Goal: Contribute content: Contribute content

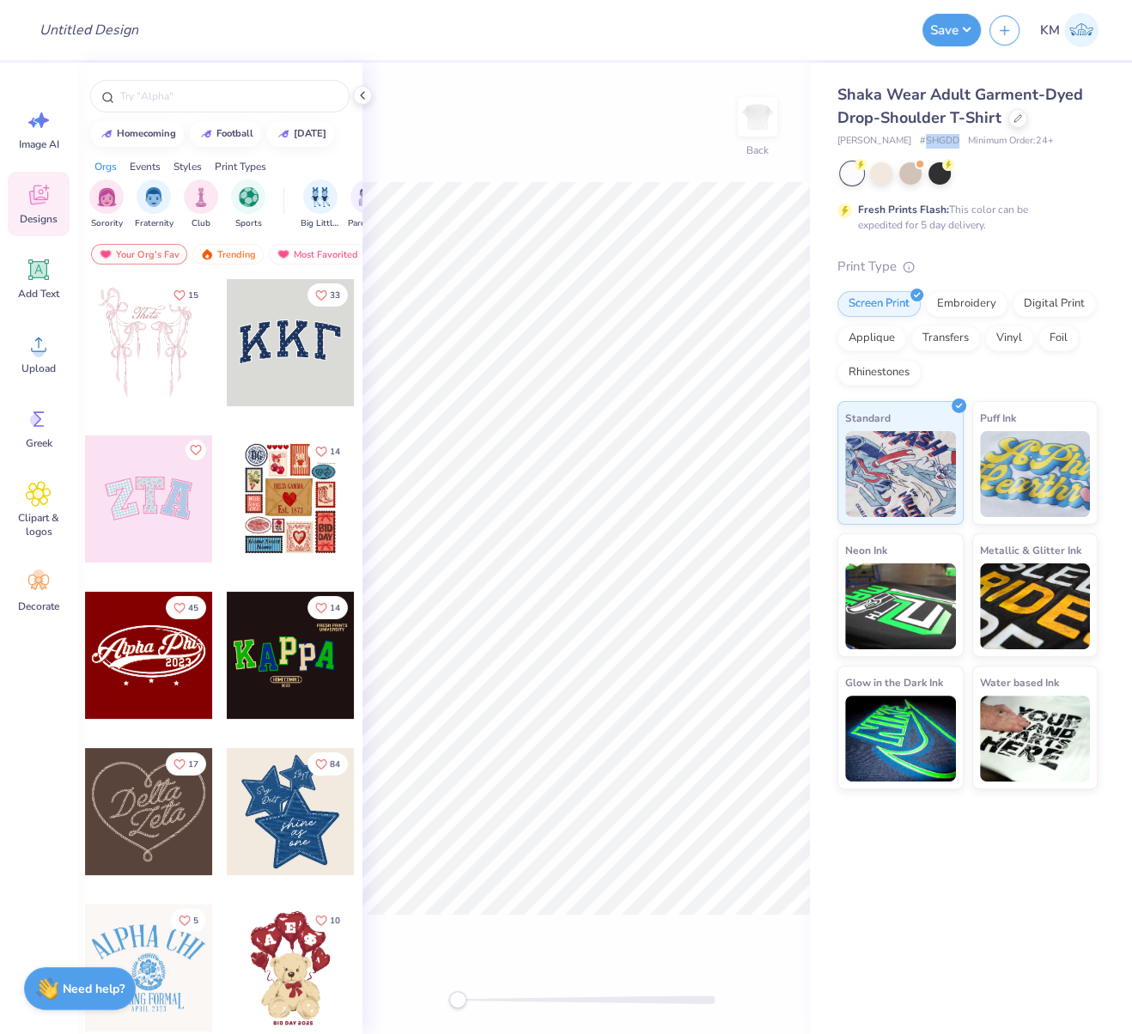
drag, startPoint x: 904, startPoint y: 141, endPoint x: 943, endPoint y: 139, distance: 38.7
click at [933, 141] on span "# SHGDD" at bounding box center [940, 141] width 40 height 15
copy span "SHGDD"
drag, startPoint x: 886, startPoint y: 141, endPoint x: 840, endPoint y: 140, distance: 45.5
click at [828, 138] on div "Shaka Wear Adult Garment-Dyed Drop-Shoulder T-Shirt Shaka Wear # SHGDD Minimum …" at bounding box center [971, 426] width 322 height 727
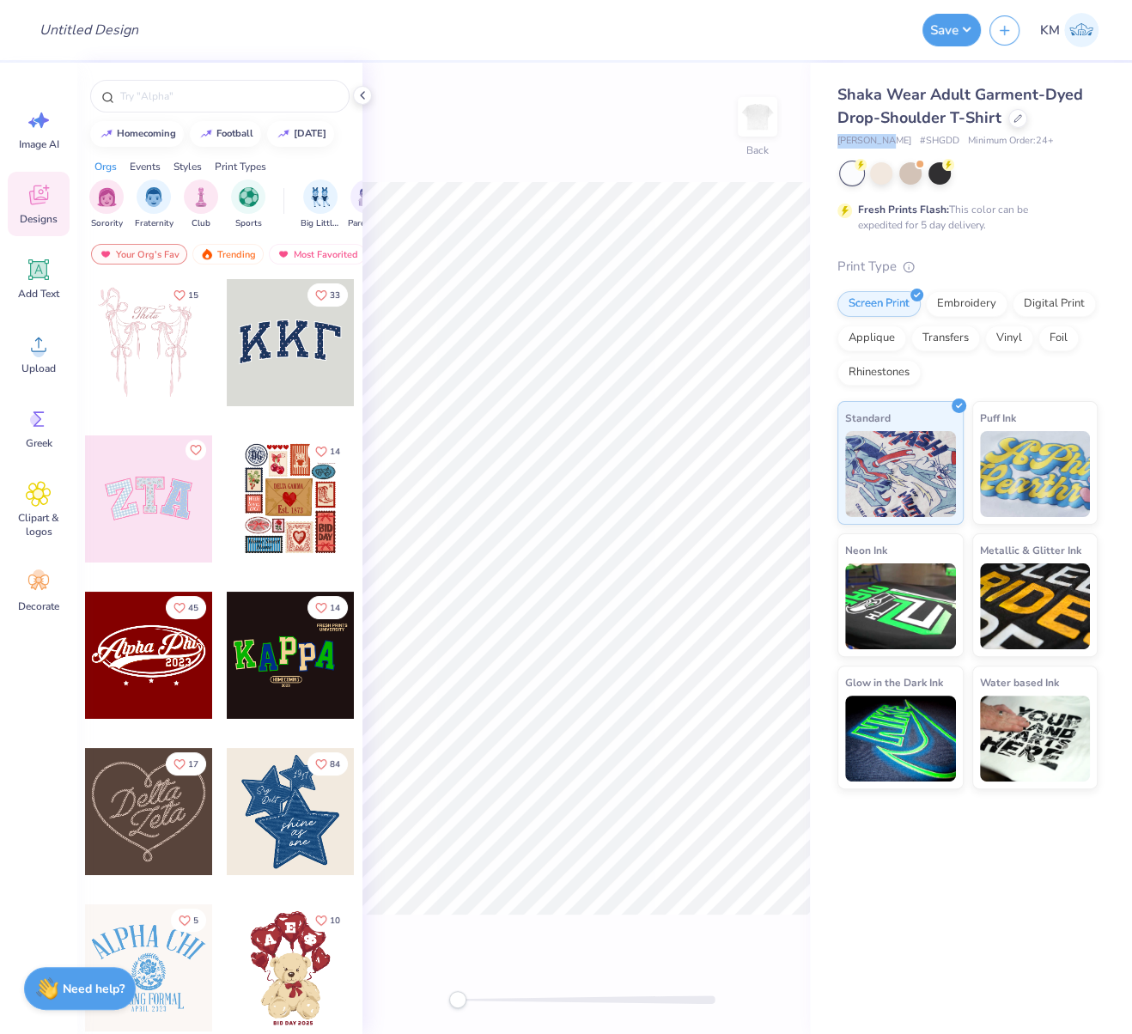
copy span "[PERSON_NAME]"
click at [36, 349] on circle at bounding box center [39, 351] width 12 height 12
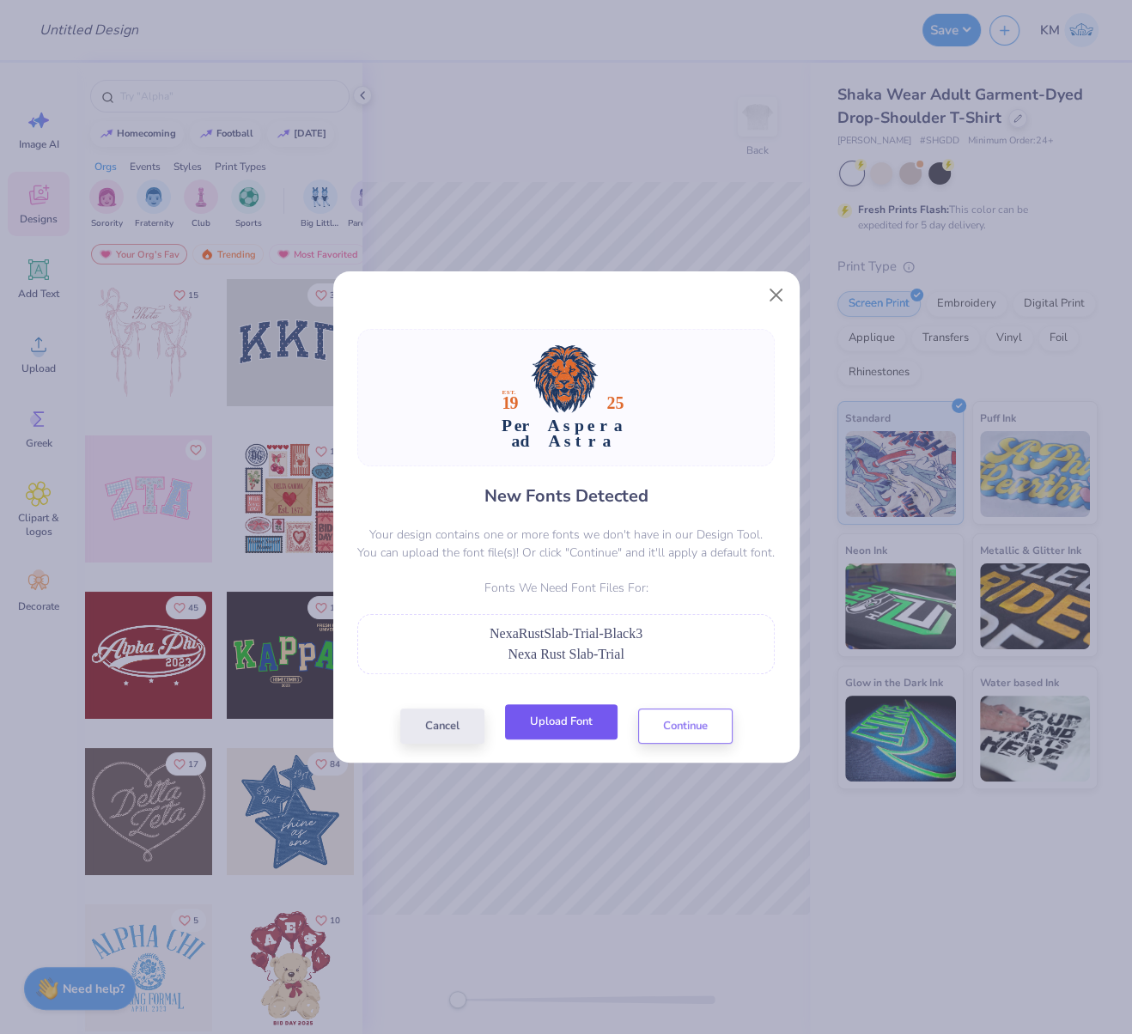
click at [567, 717] on button "Upload Font" at bounding box center [561, 722] width 113 height 35
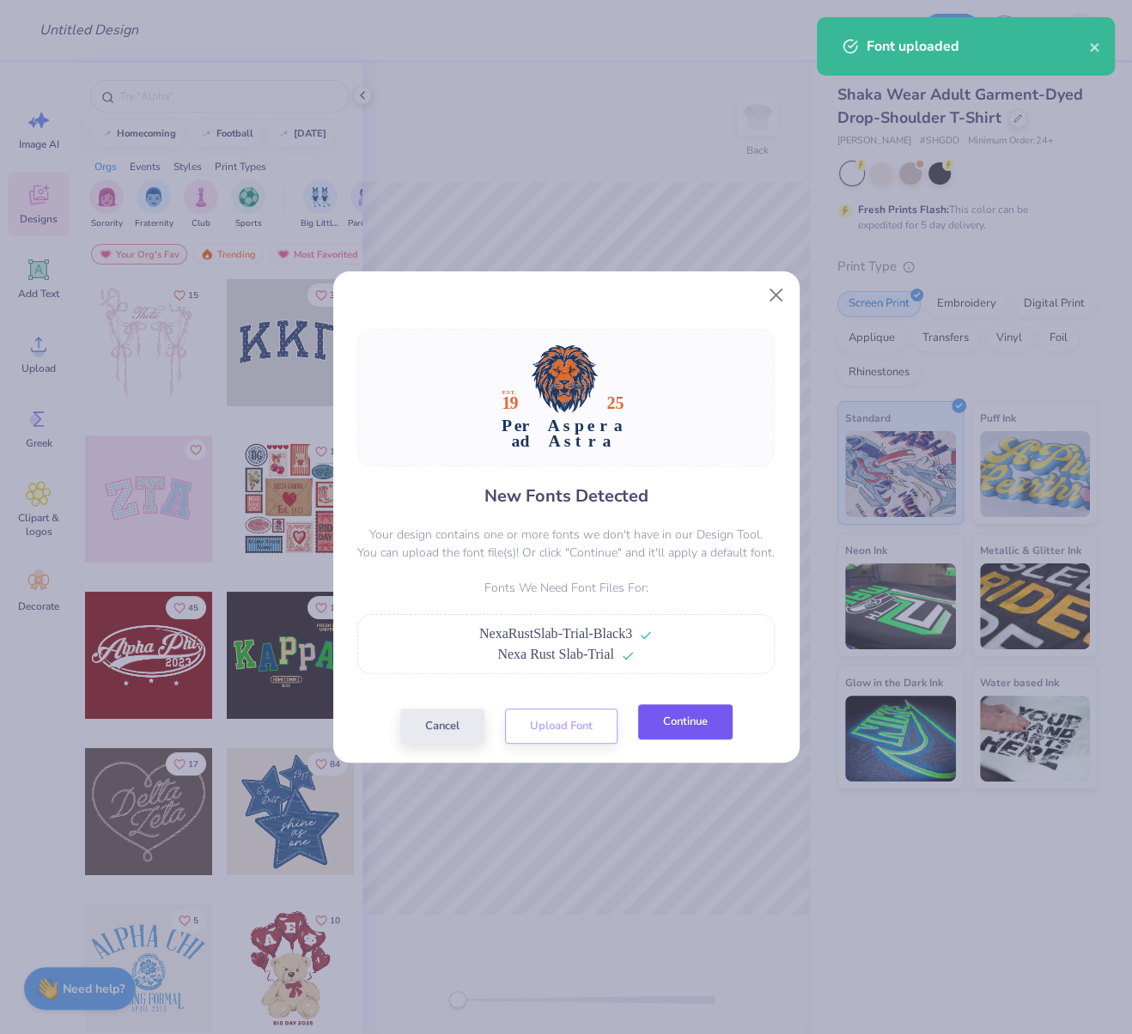
click at [714, 722] on button "Continue" at bounding box center [685, 722] width 95 height 35
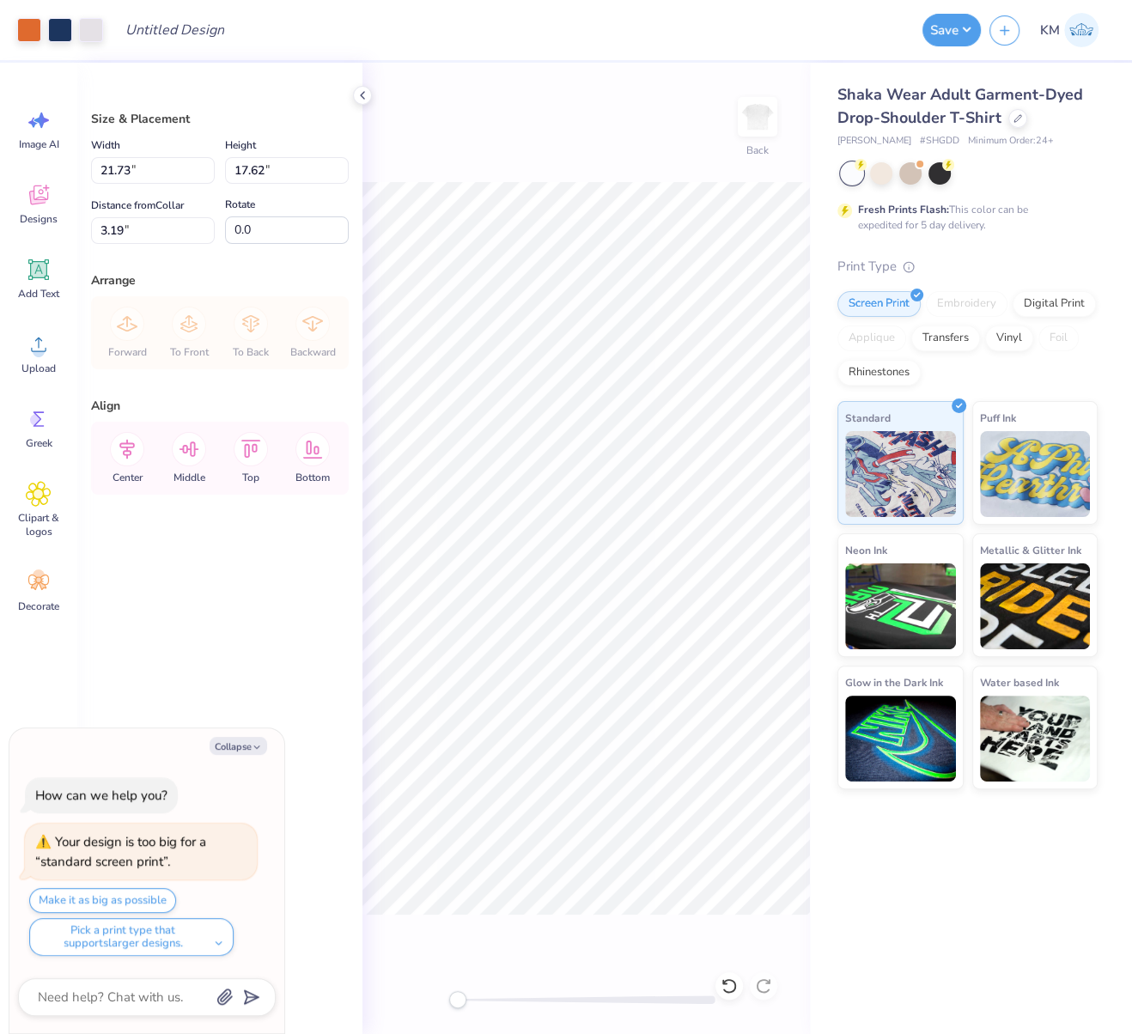
drag, startPoint x: 468, startPoint y: 1004, endPoint x: 394, endPoint y: 938, distance: 99.8
click at [385, 965] on div "Back" at bounding box center [587, 549] width 448 height 972
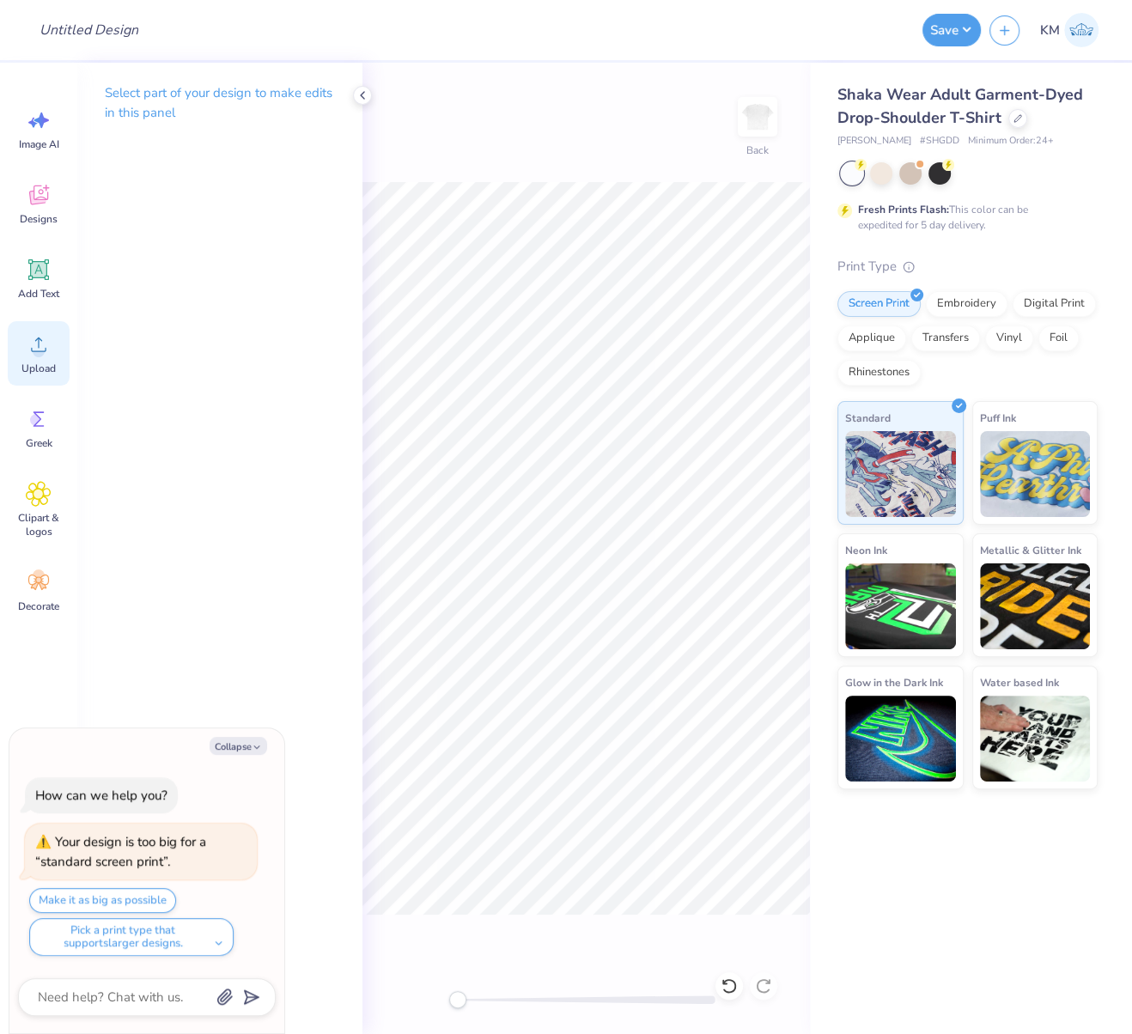
click at [33, 357] on div "Upload" at bounding box center [39, 353] width 62 height 64
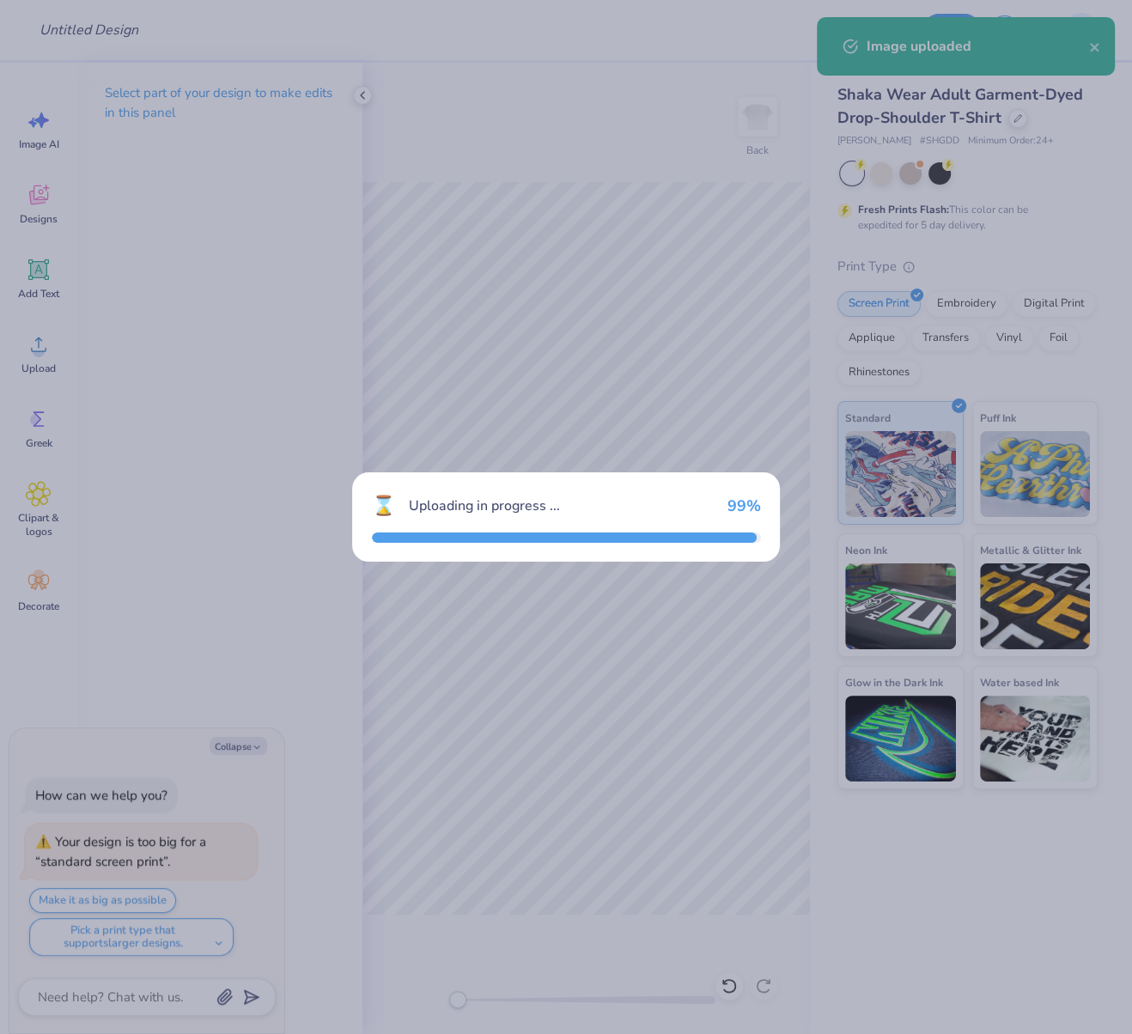
type textarea "x"
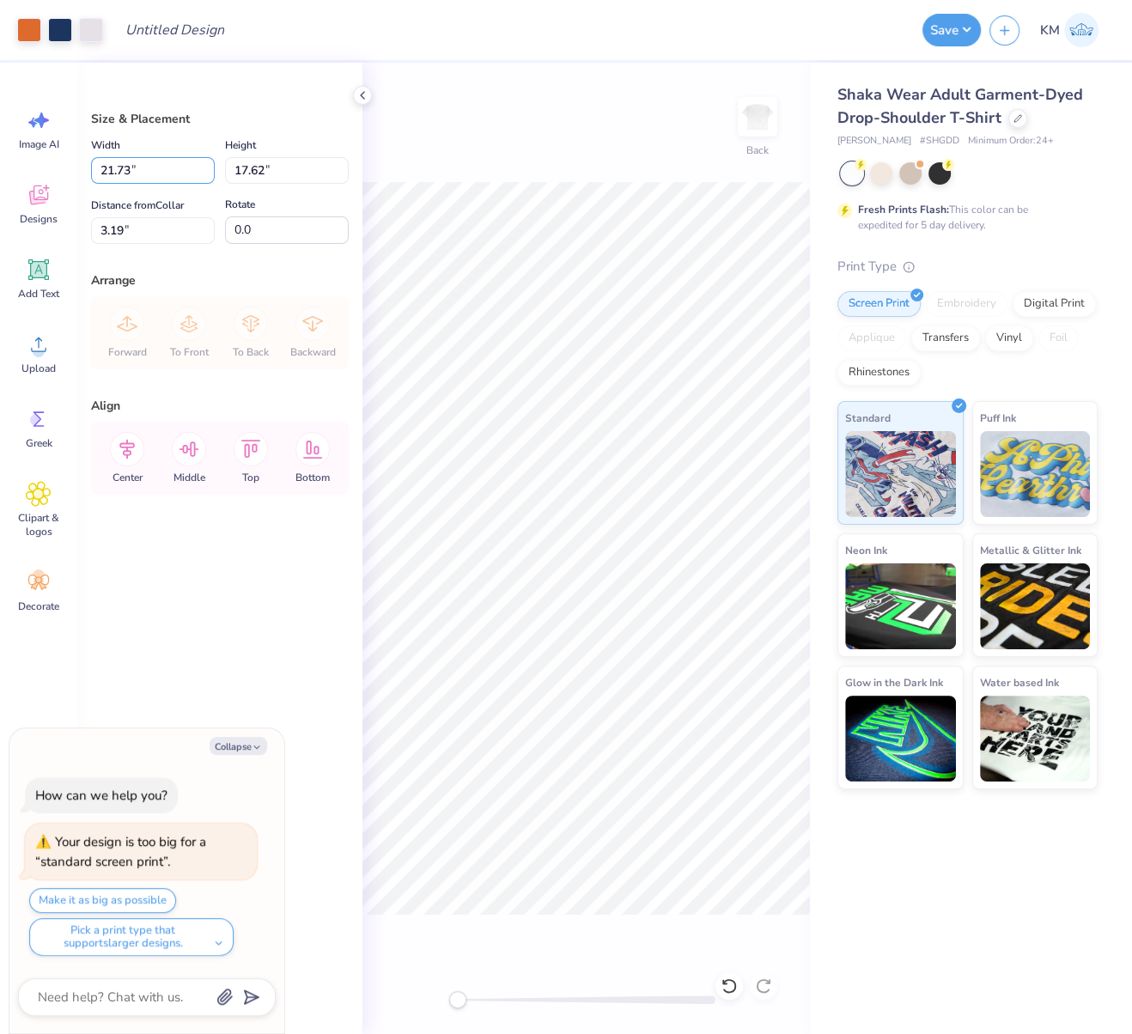
drag, startPoint x: 131, startPoint y: 168, endPoint x: 83, endPoint y: 185, distance: 50.8
click at [94, 168] on input "21.73" at bounding box center [153, 170] width 124 height 27
paste input "10.8446"
type input "10.8446"
type textarea "x"
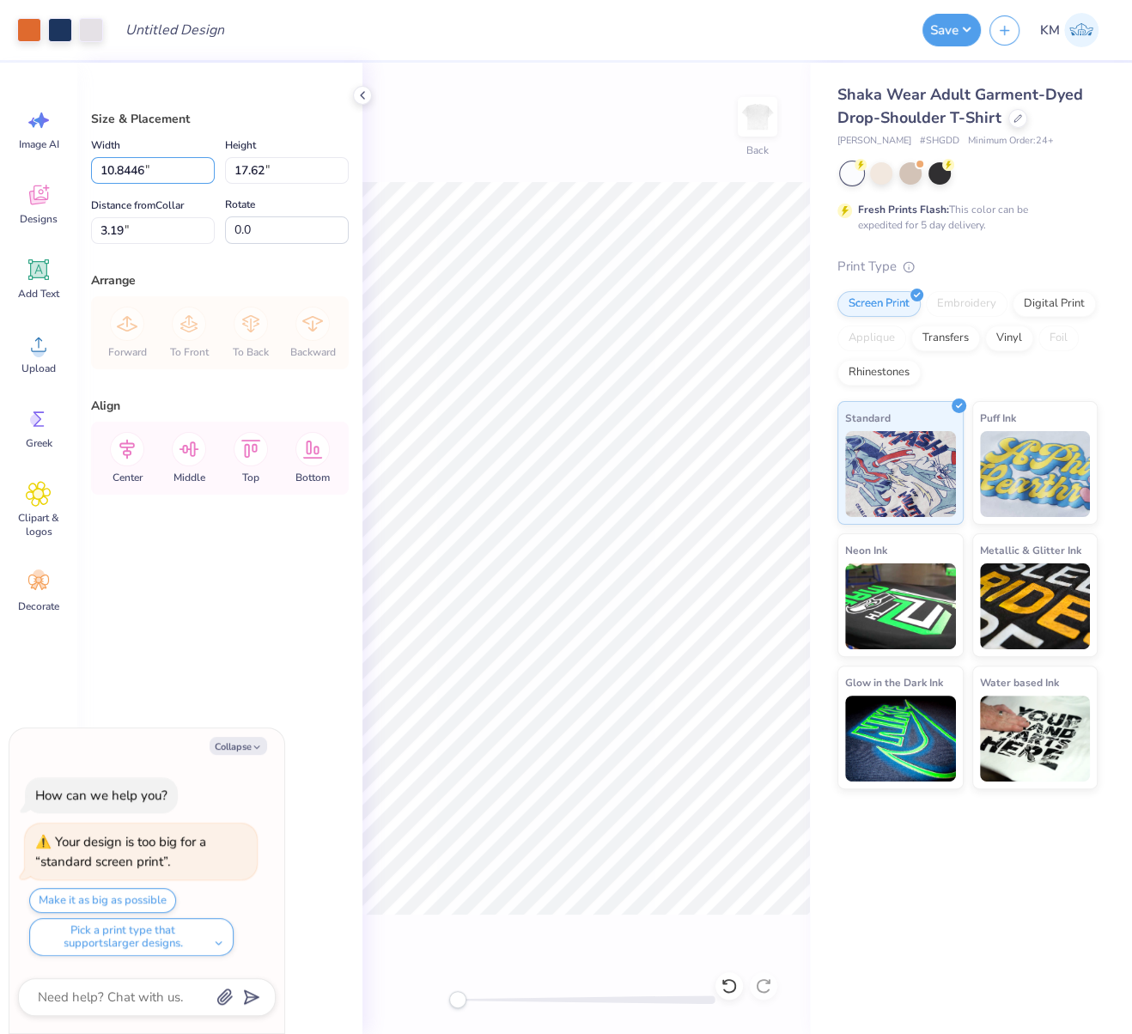
type input "10.84"
type input "8.79"
type input "7.60"
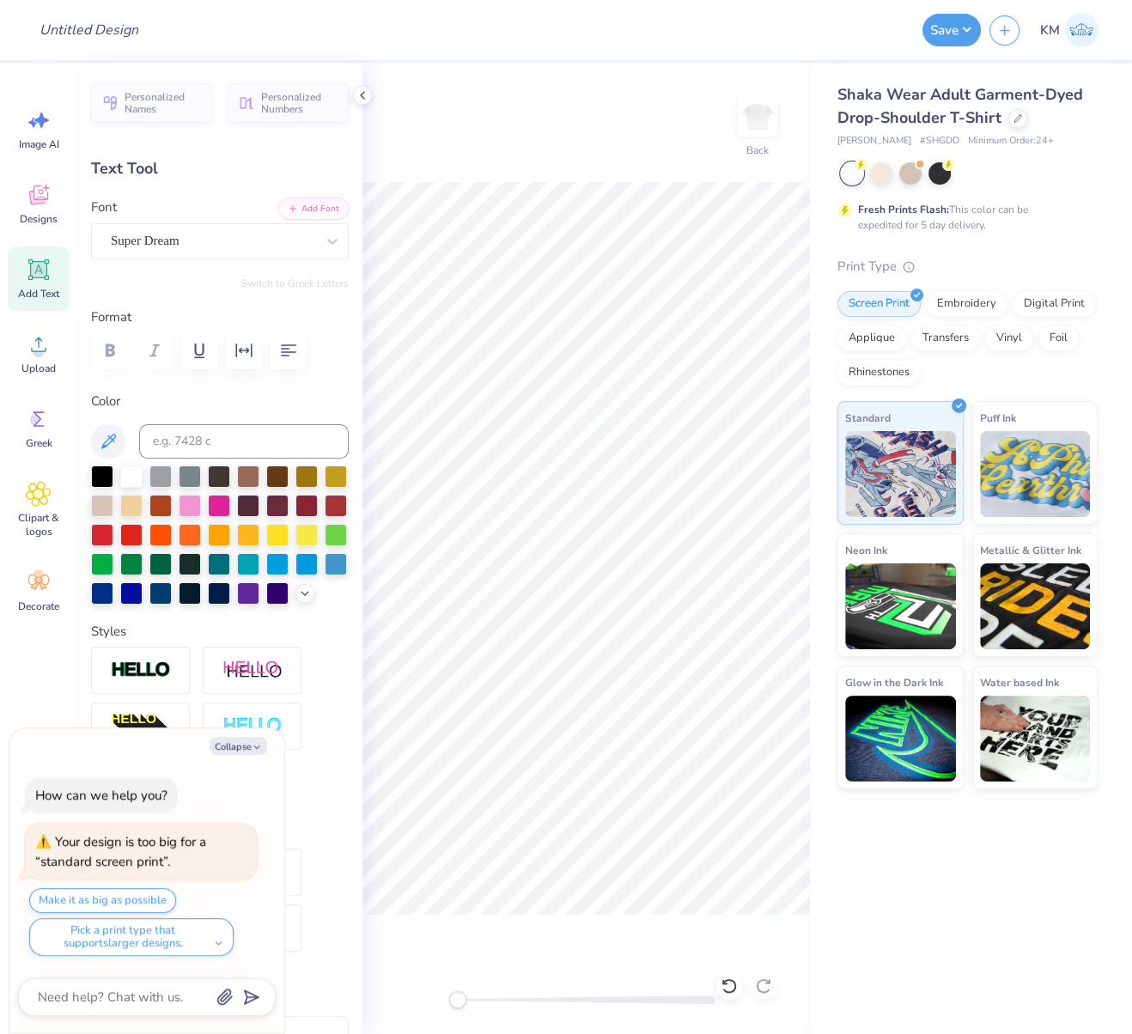
click at [129, 236] on div "Super Dream" at bounding box center [213, 241] width 208 height 27
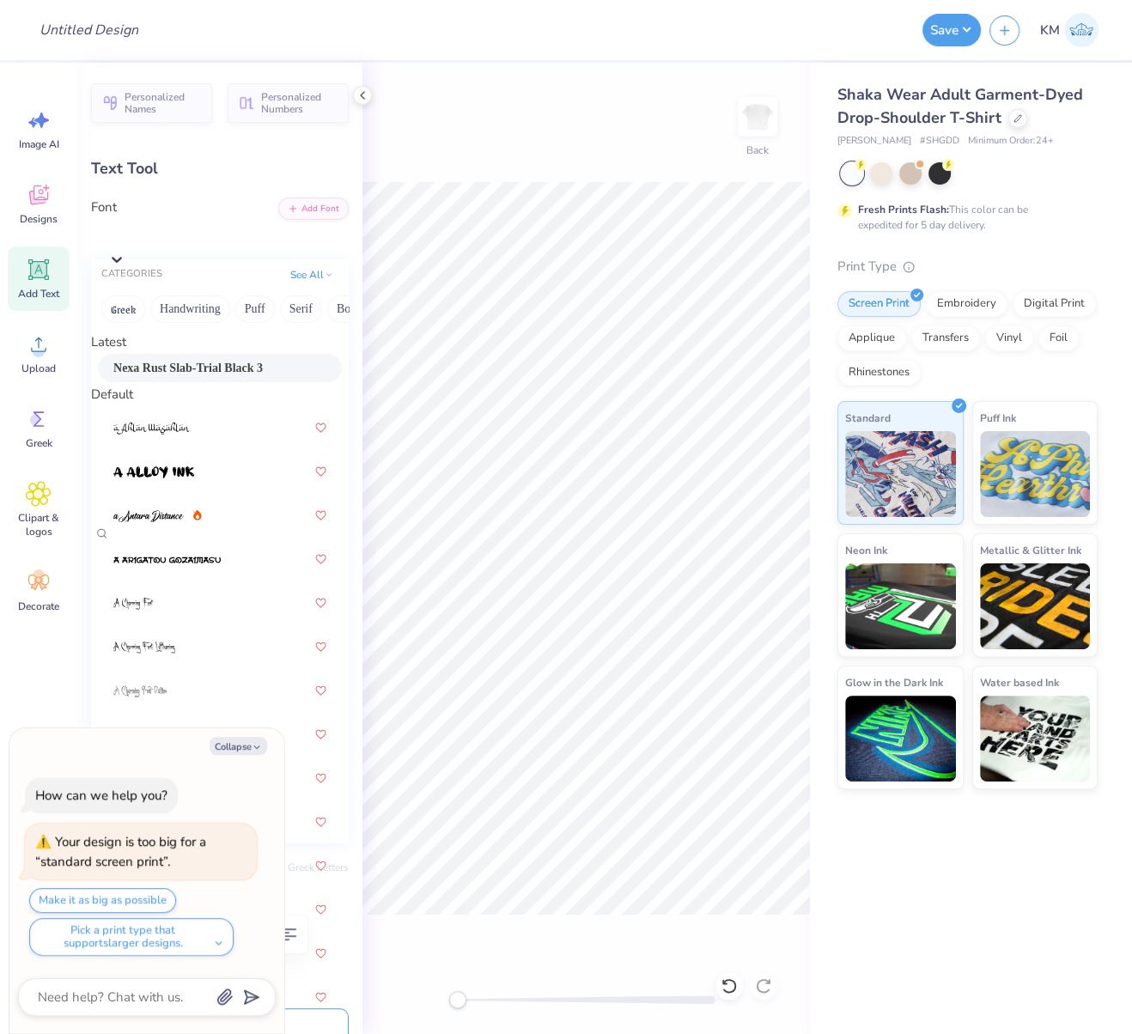
drag, startPoint x: 160, startPoint y: 377, endPoint x: 261, endPoint y: 449, distance: 124.0
click at [160, 377] on span "Nexa Rust Slab-Trial Black 3" at bounding box center [188, 368] width 150 height 18
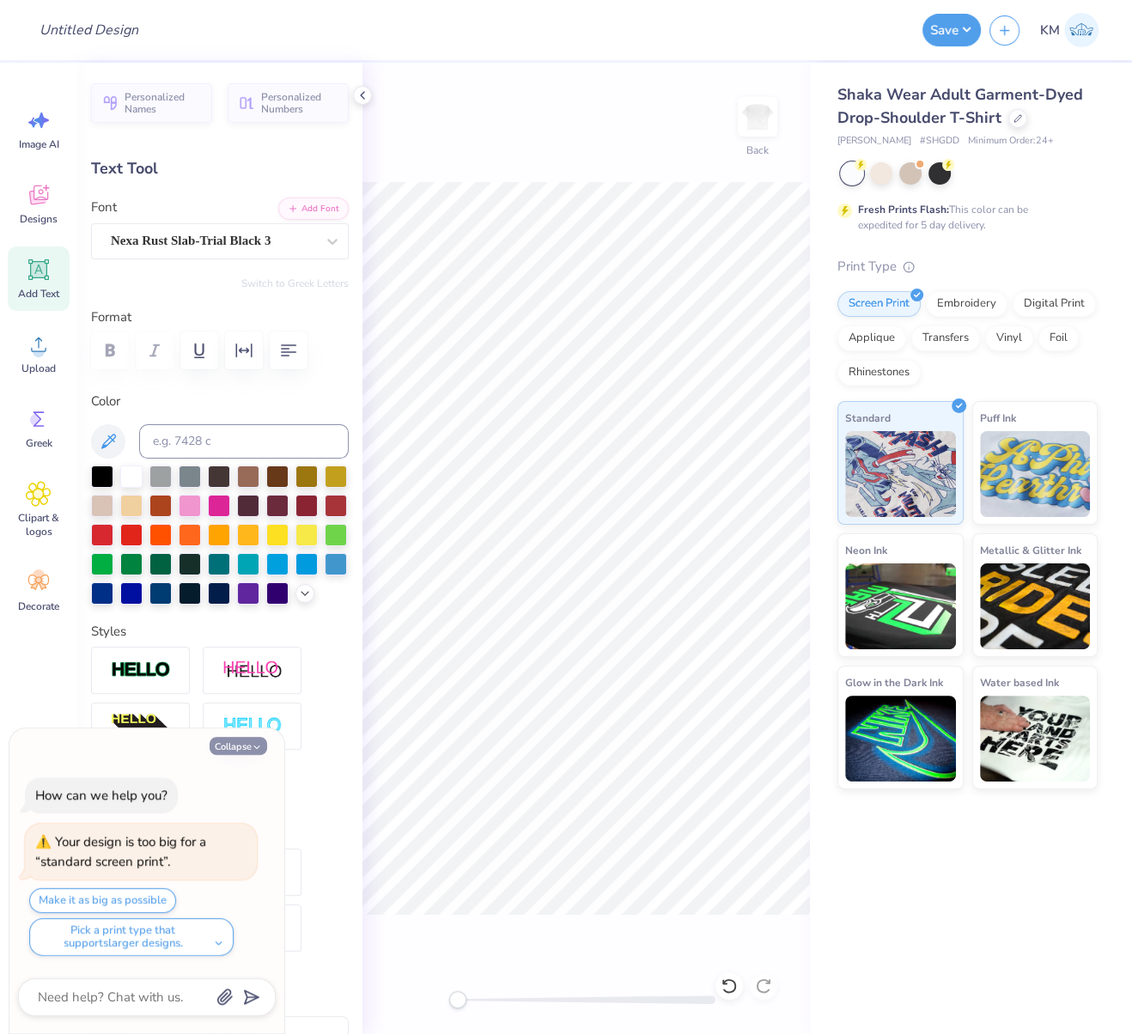
click at [242, 751] on button "Collapse" at bounding box center [239, 746] width 58 height 18
type textarea "x"
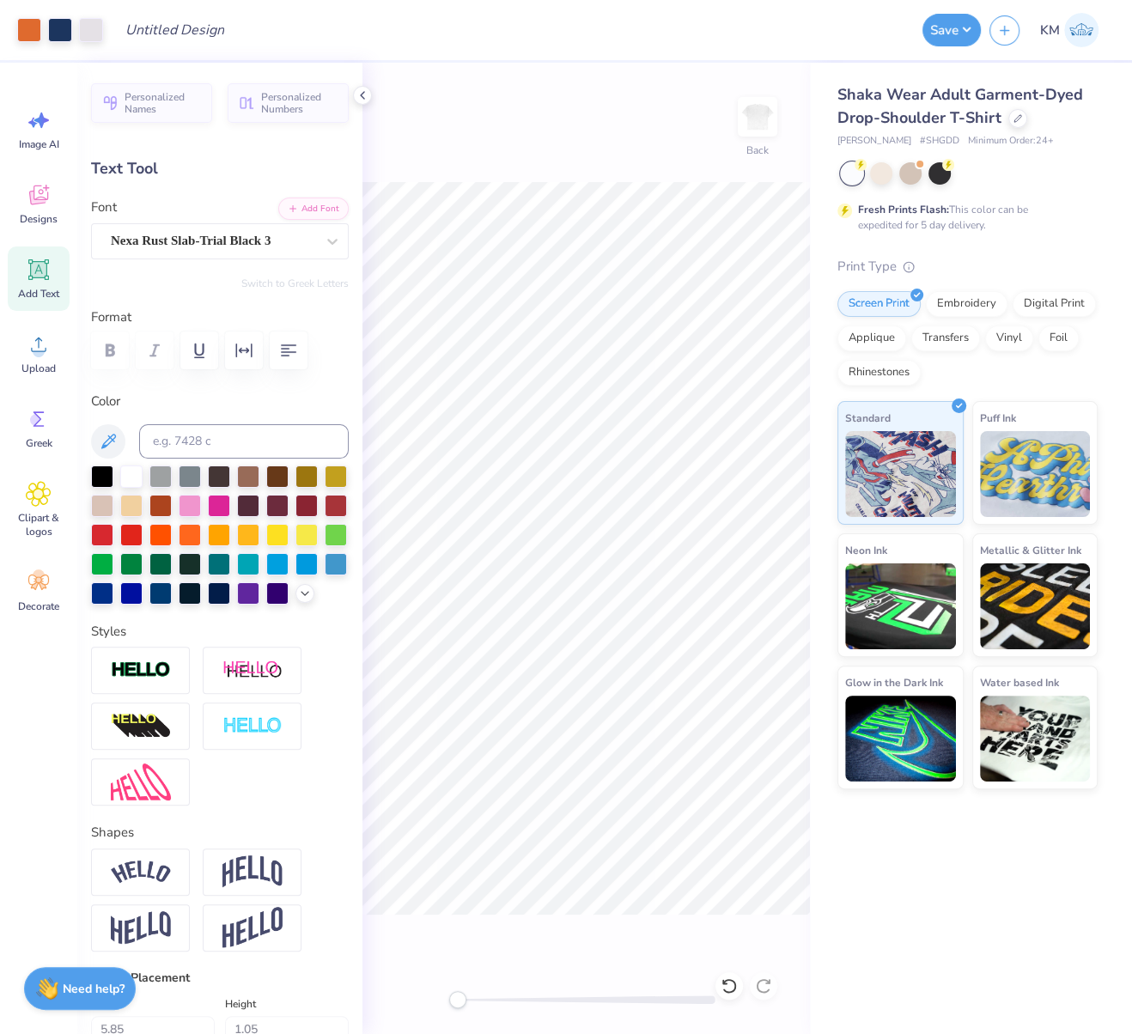
type input "9.21"
type input "1.10"
type input "15.42"
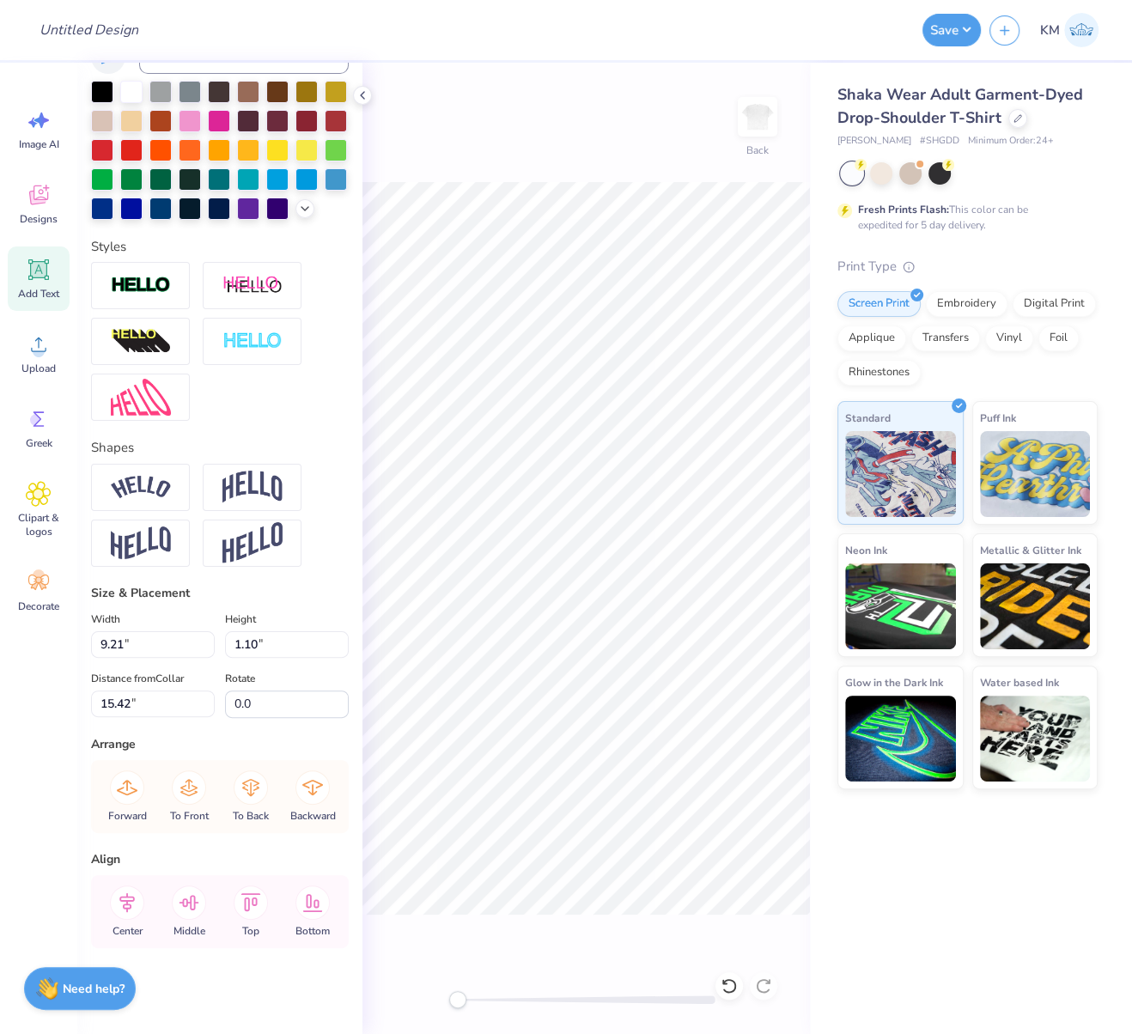
scroll to position [411, 0]
drag, startPoint x: 124, startPoint y: 906, endPoint x: 132, endPoint y: 907, distance: 8.8
click at [124, 905] on icon at bounding box center [126, 903] width 15 height 20
type input "7.48"
type input "1.36"
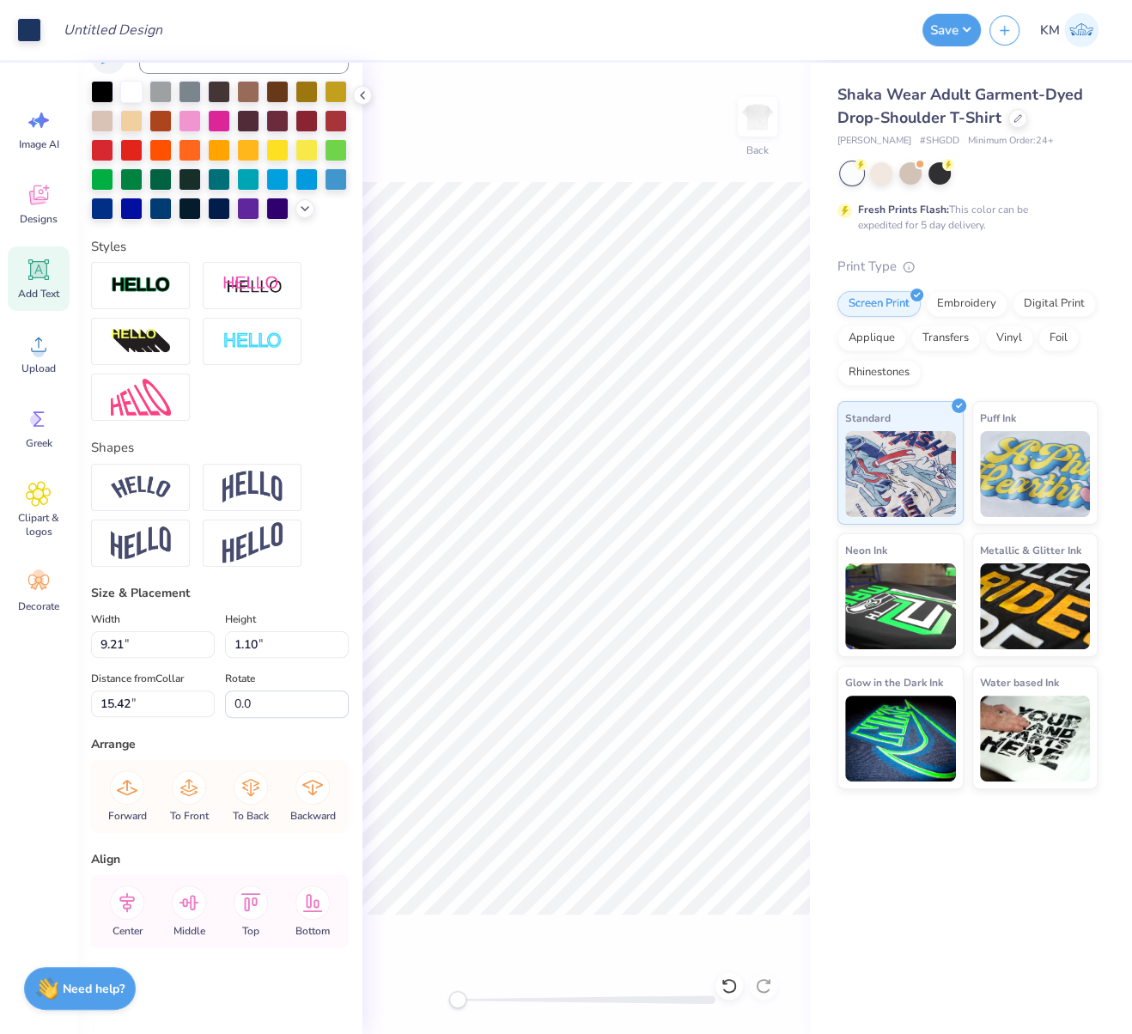
type input "14.06"
drag, startPoint x: 123, startPoint y: 906, endPoint x: 203, endPoint y: 883, distance: 83.0
click at [124, 905] on icon at bounding box center [126, 903] width 15 height 20
type input "1.51"
type input "1.08"
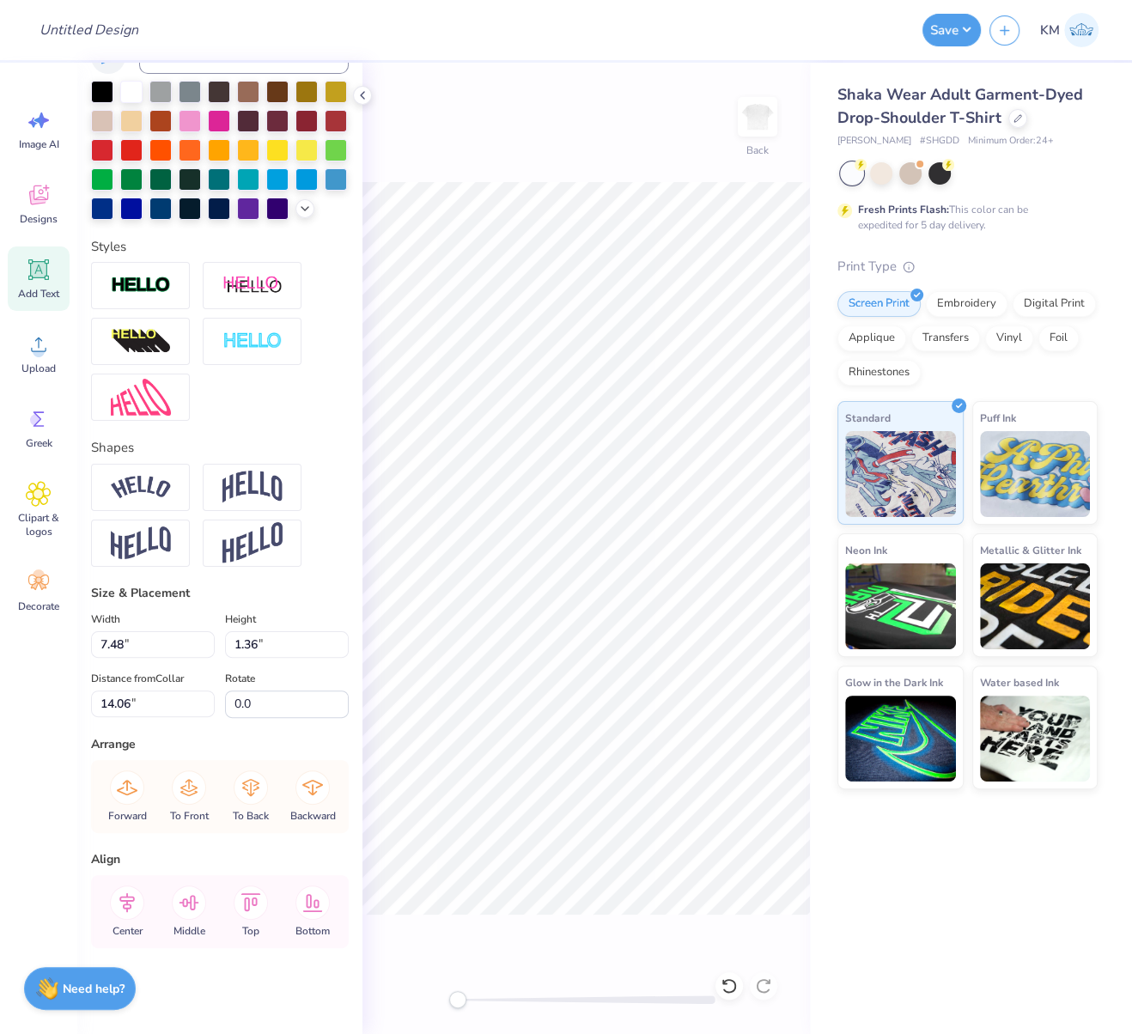
type input "12.10"
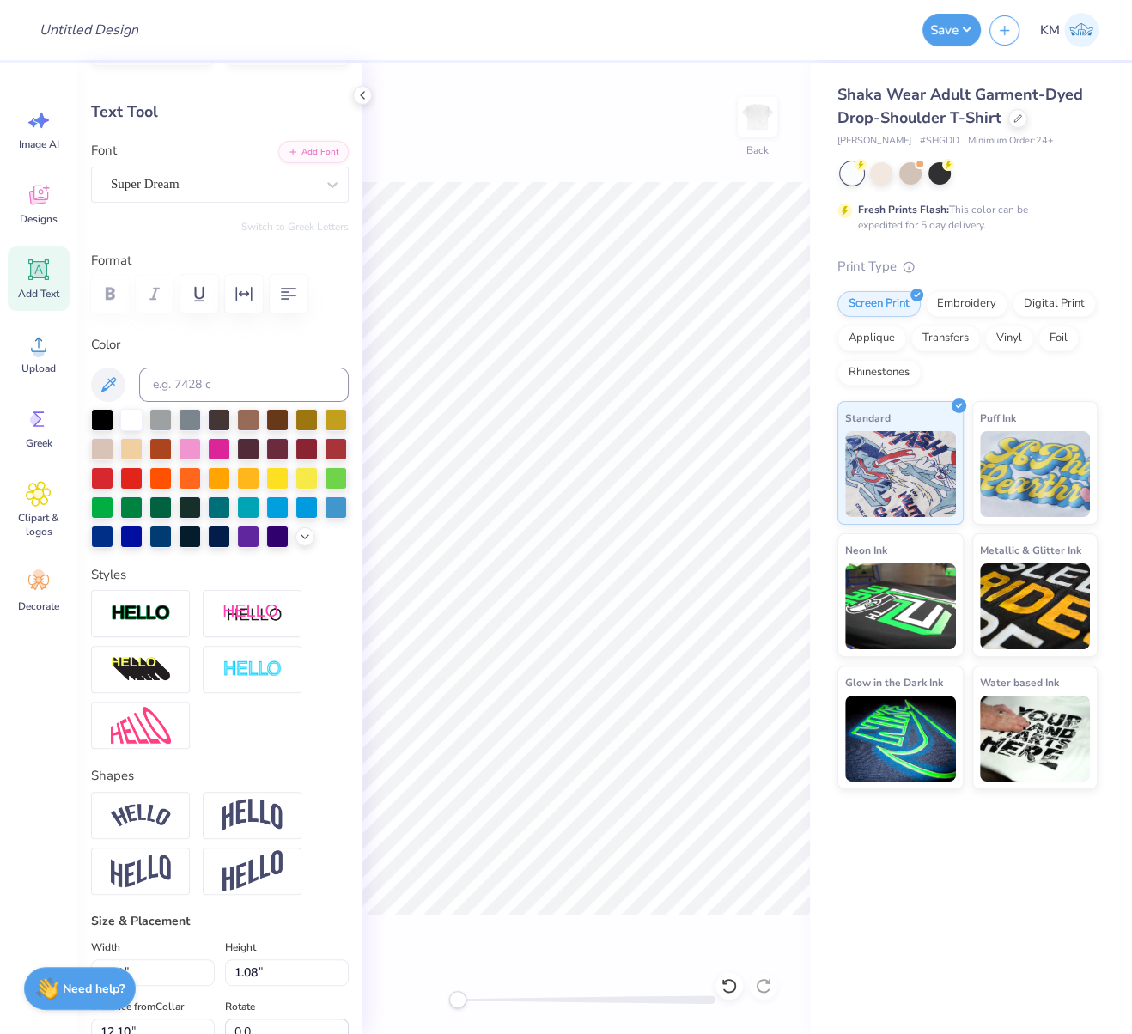
scroll to position [0, 0]
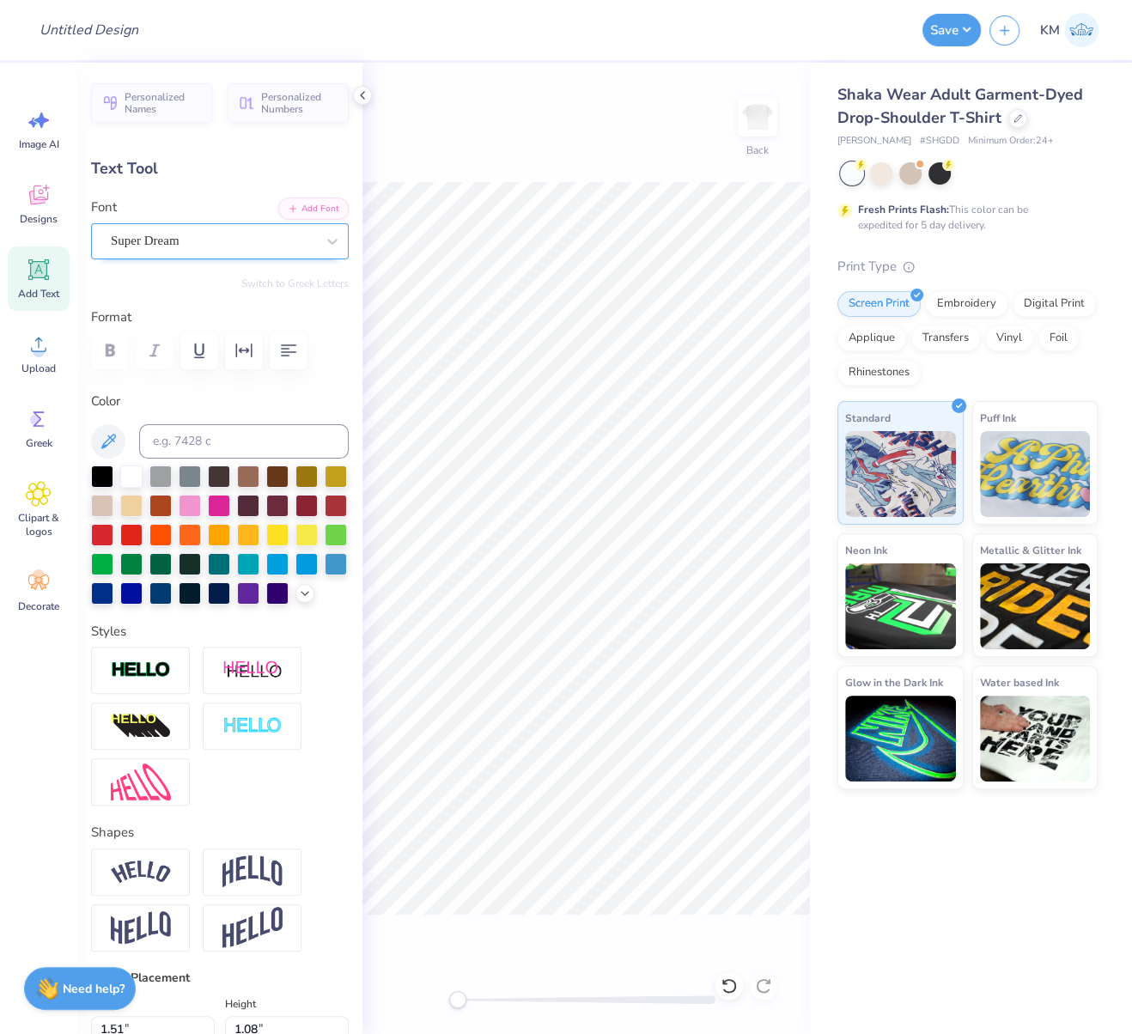
click at [168, 241] on div "Super Dream" at bounding box center [213, 241] width 208 height 27
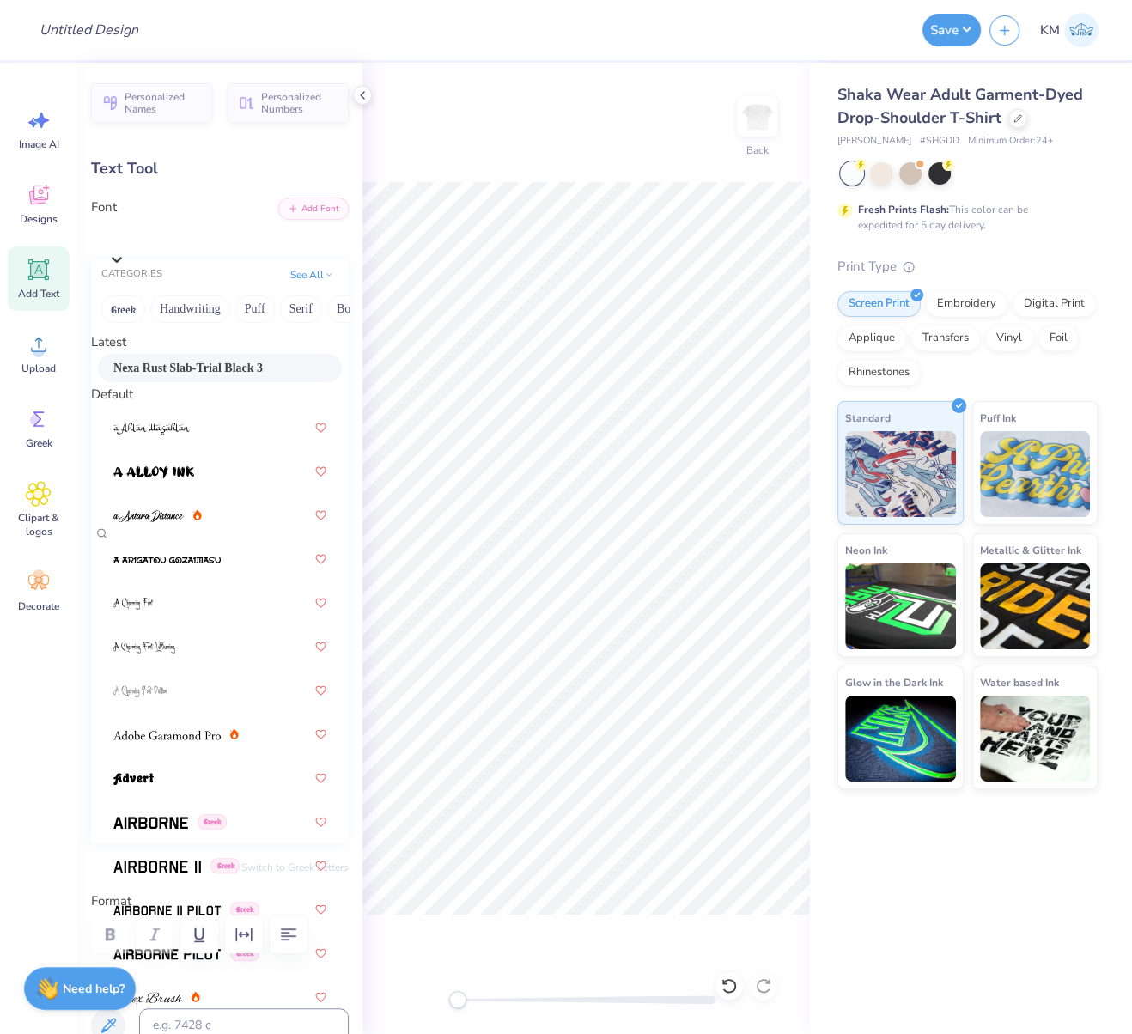
click at [140, 371] on span "Nexa Rust Slab-Trial Black 3" at bounding box center [188, 368] width 150 height 18
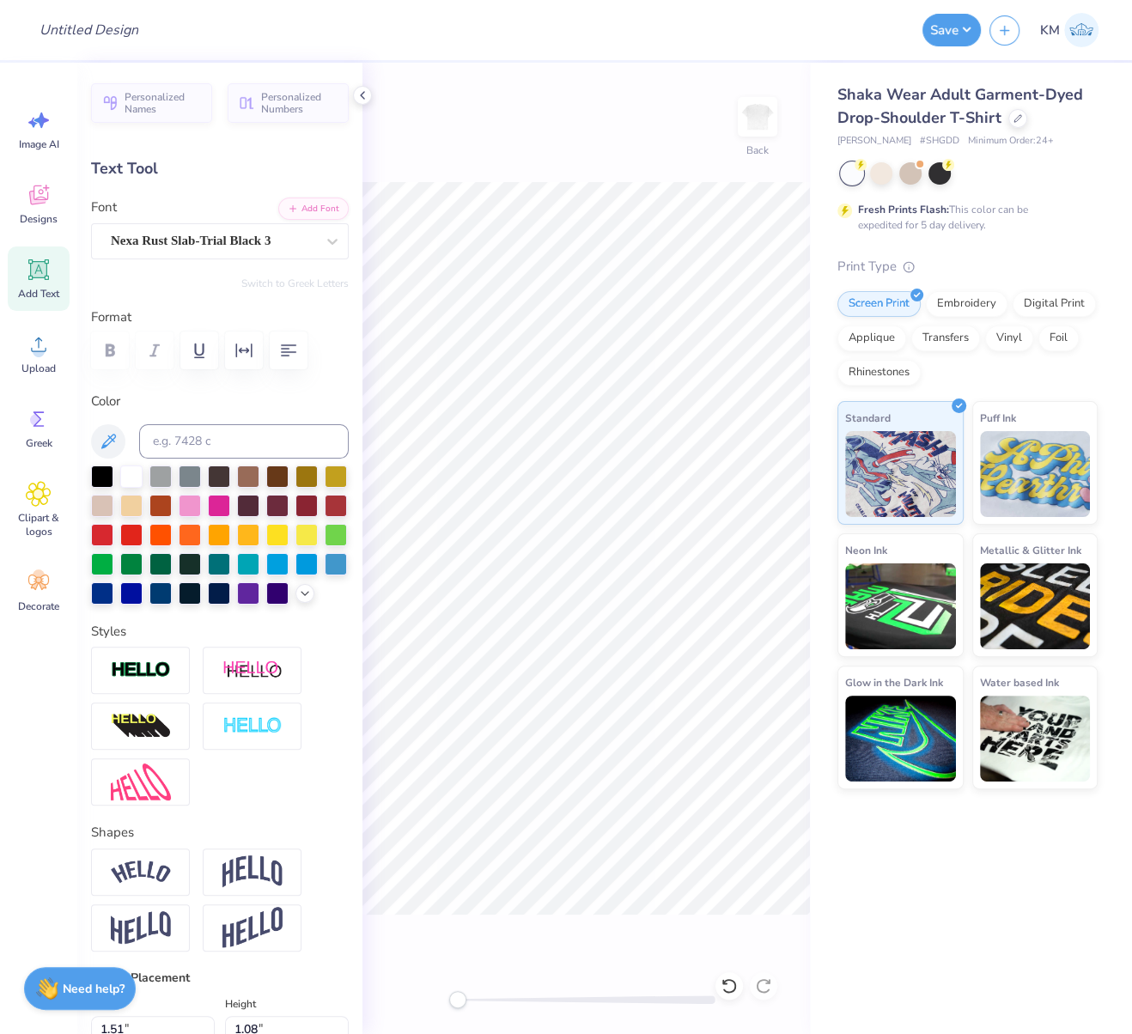
type input "1.71"
type input "1.06"
click at [156, 237] on div "Super Dream" at bounding box center [213, 241] width 208 height 27
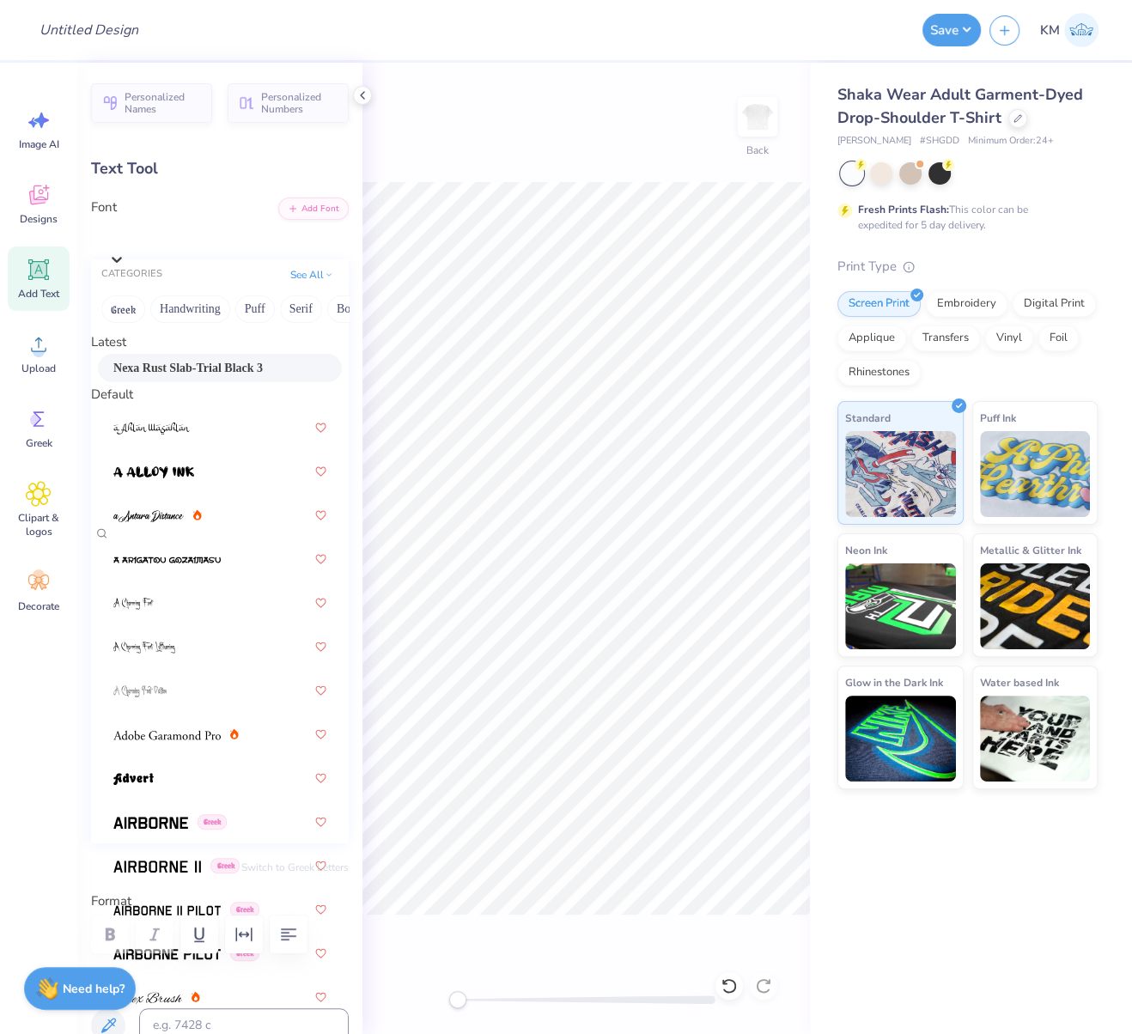
drag, startPoint x: 171, startPoint y: 375, endPoint x: 235, endPoint y: 394, distance: 67.4
click at [171, 375] on span "Nexa Rust Slab-Trial Black 3" at bounding box center [188, 368] width 150 height 18
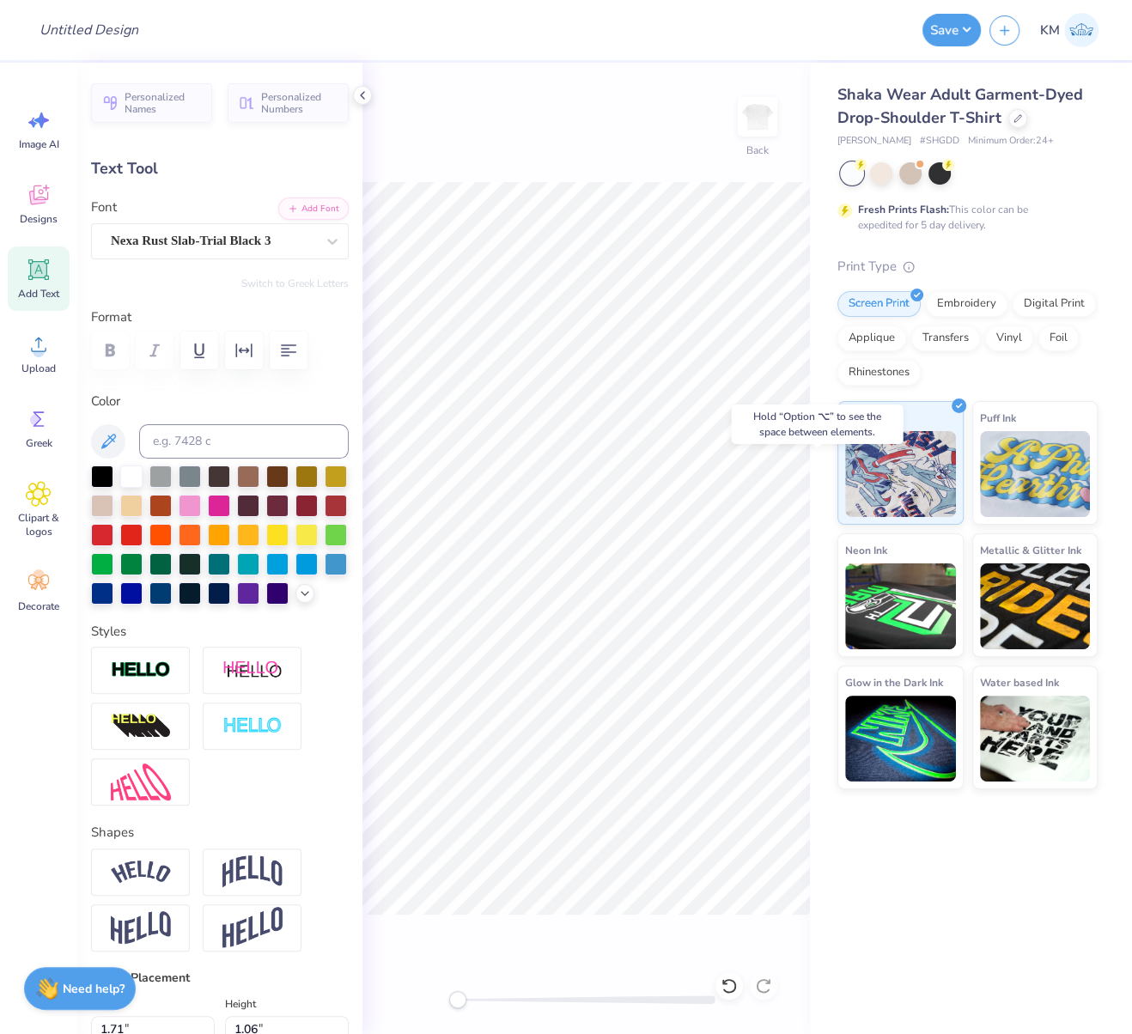
type input "1.63"
type input "1.11"
type input "12.17"
type input "1.06"
type input "0.40"
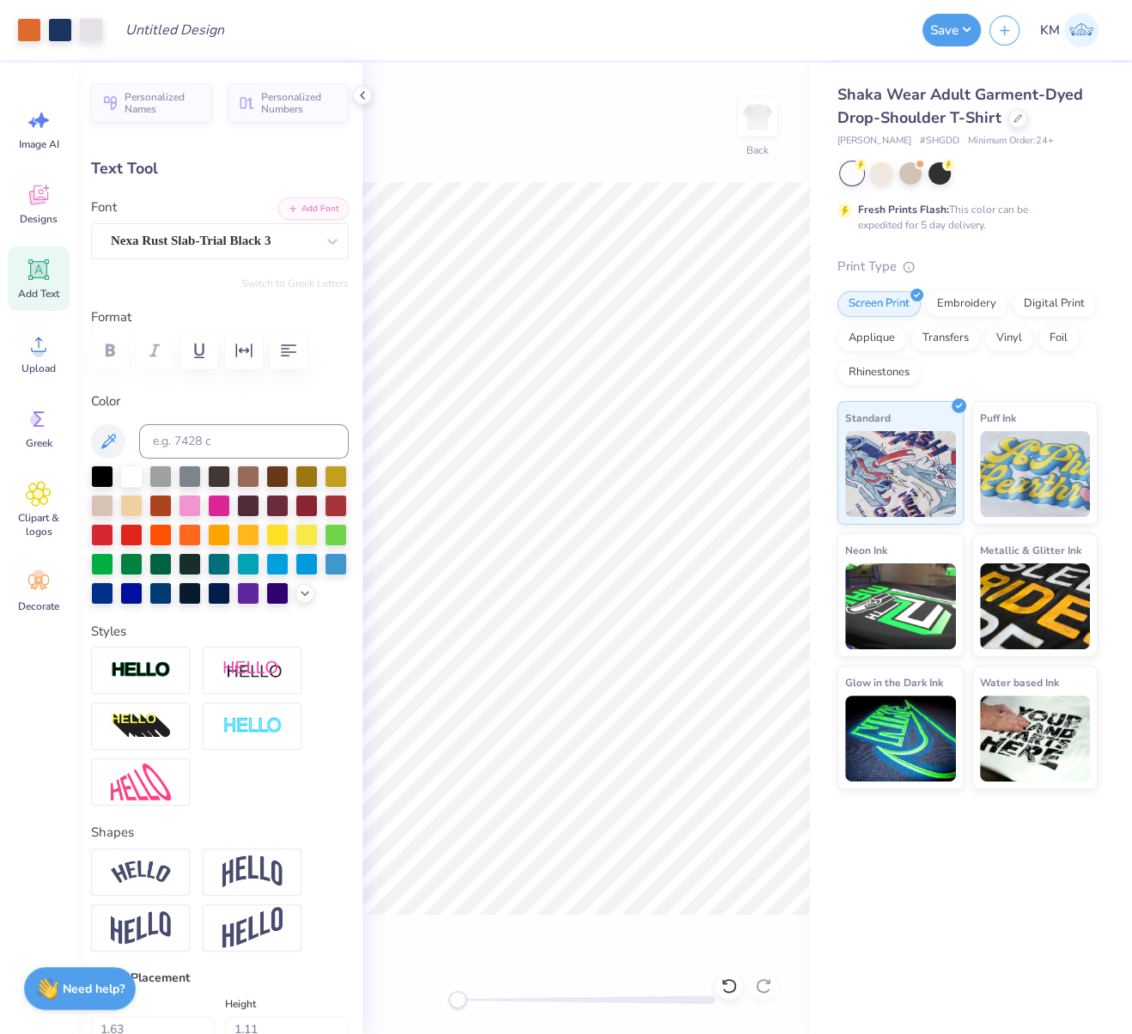
type input "11.50"
click at [180, 236] on div "Super Dream" at bounding box center [213, 241] width 208 height 27
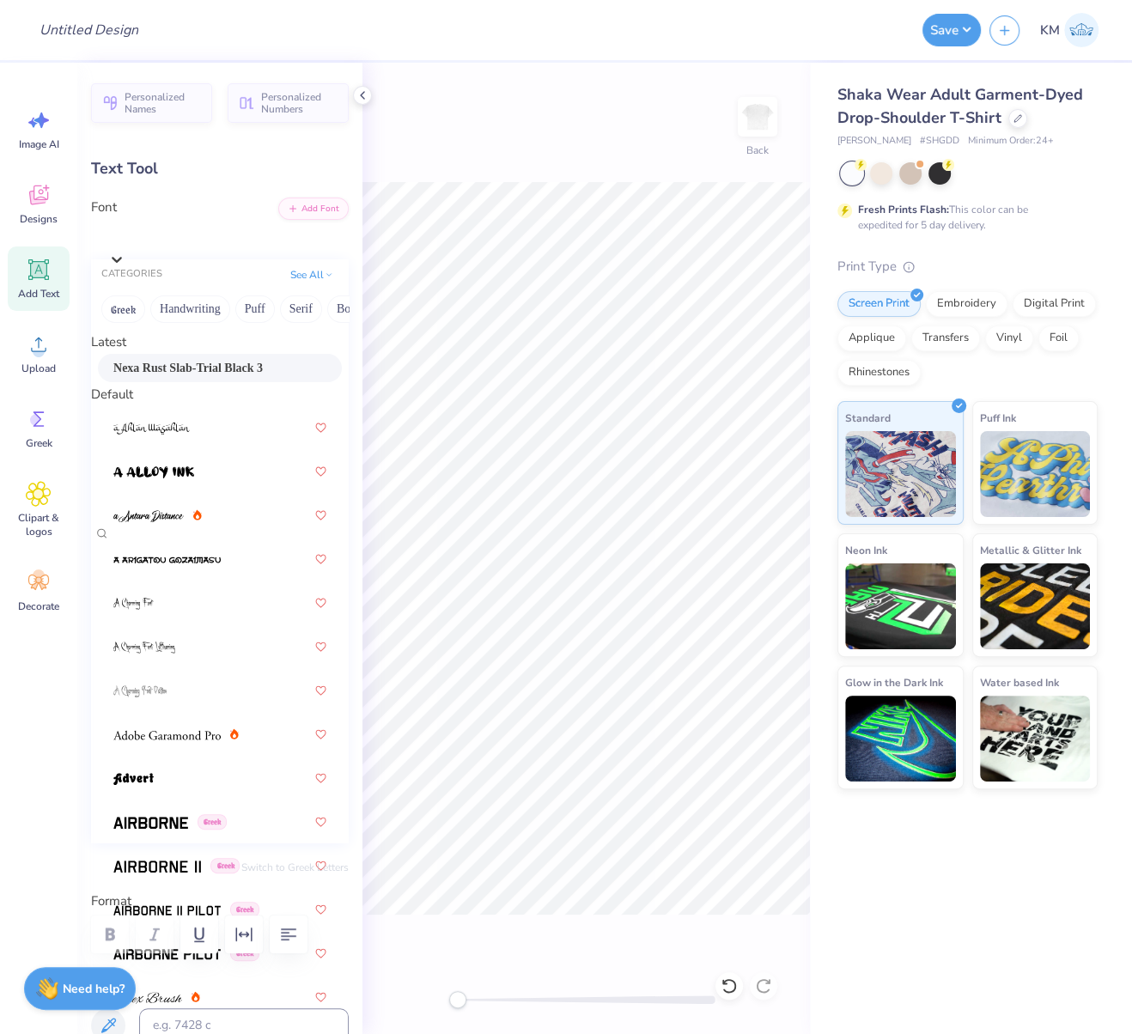
drag, startPoint x: 159, startPoint y: 372, endPoint x: 182, endPoint y: 379, distance: 24.2
click at [160, 371] on span "Nexa Rust Slab-Trial Black 3" at bounding box center [188, 368] width 150 height 18
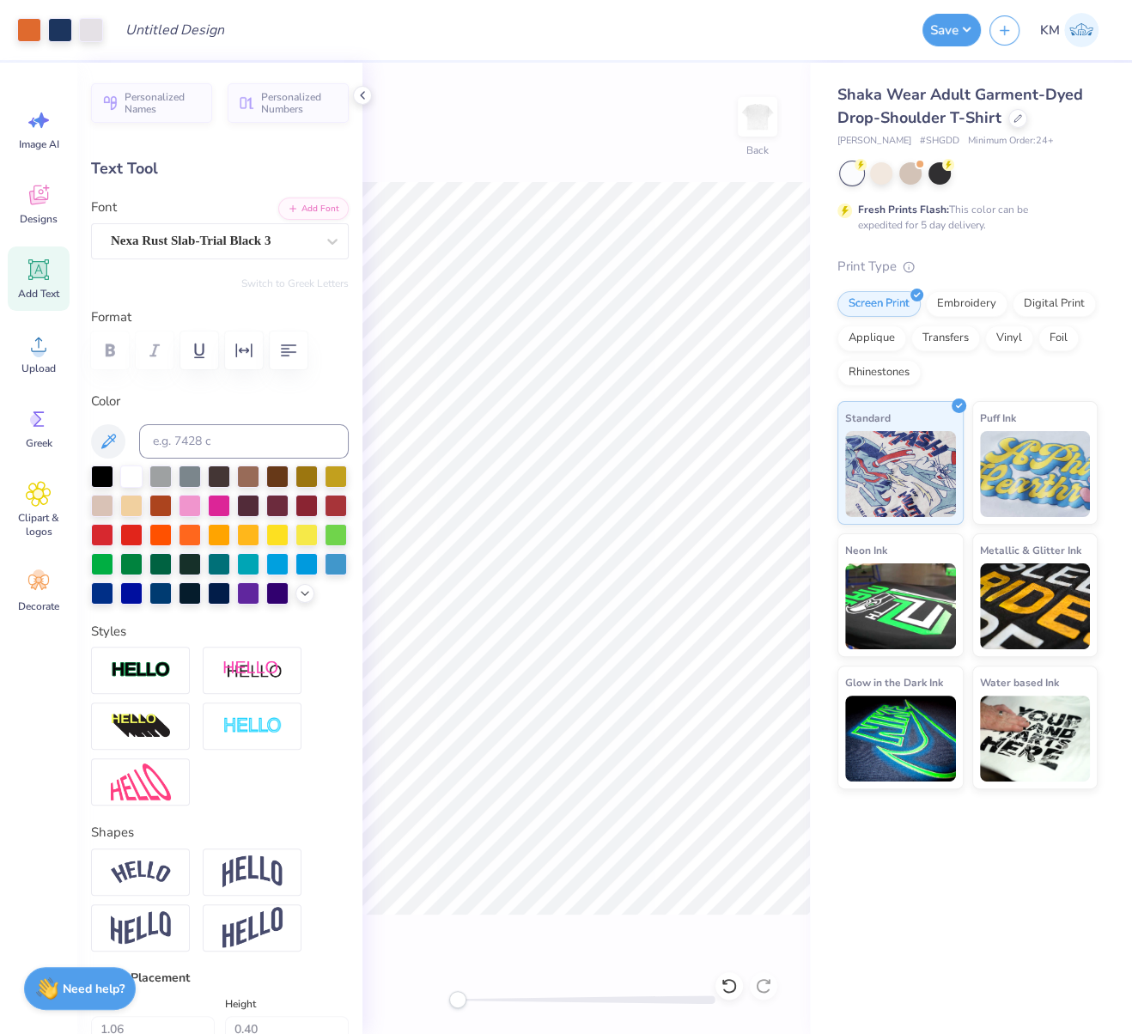
type input "7.48"
type input "1.36"
type input "14.06"
click at [163, 239] on div "Super Dream" at bounding box center [213, 241] width 208 height 27
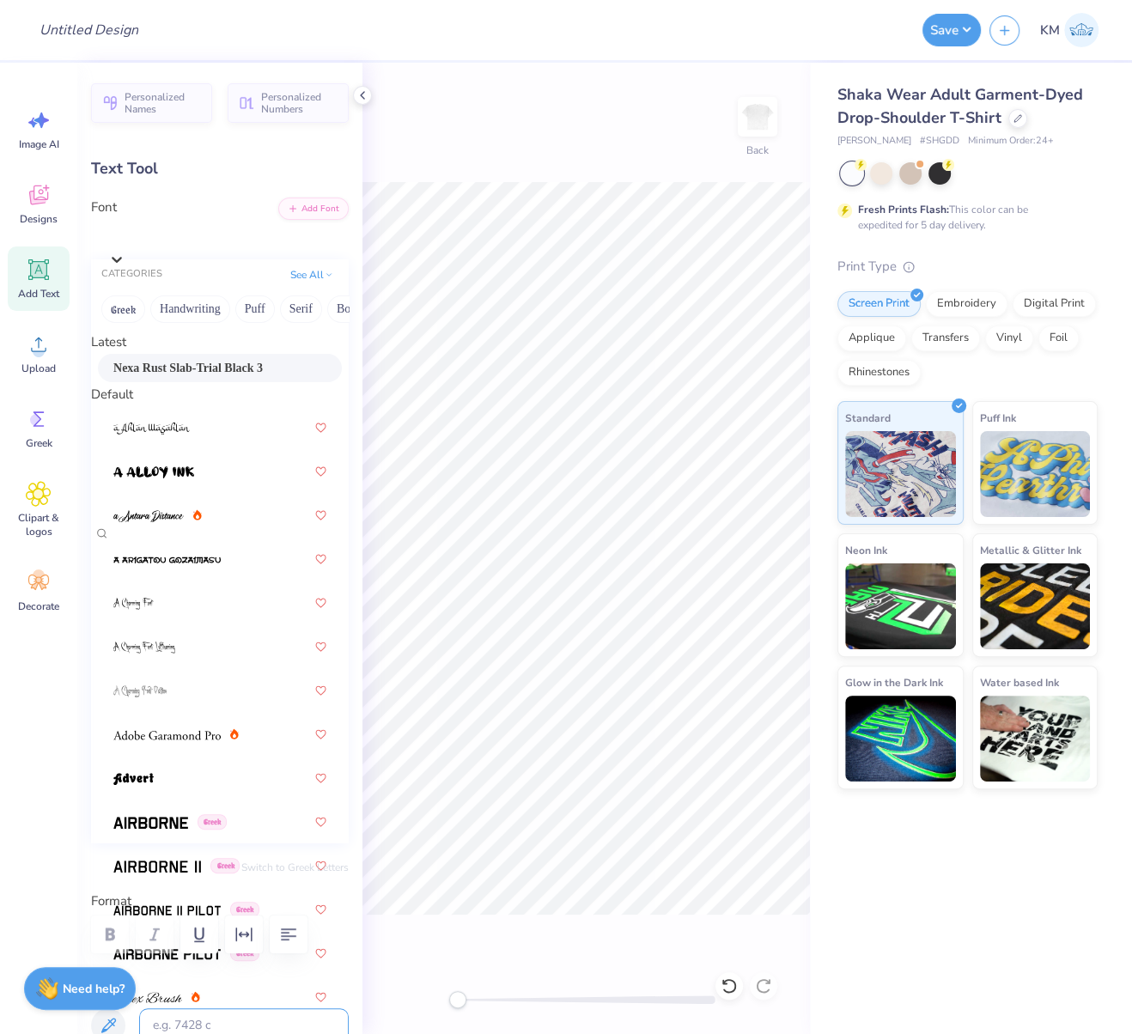
click at [151, 369] on span "Nexa Rust Slab-Trial Black 3" at bounding box center [188, 368] width 150 height 18
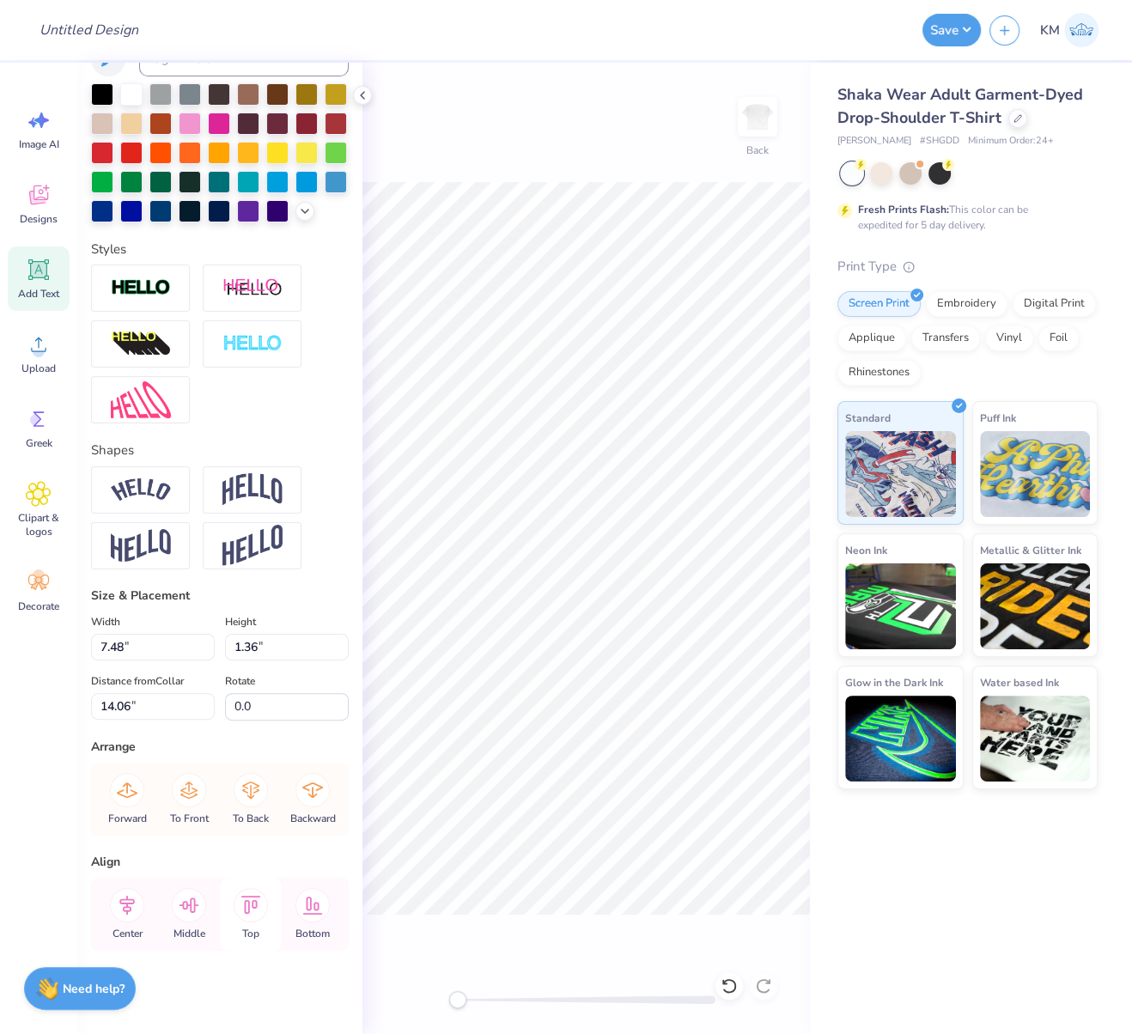
scroll to position [387, 0]
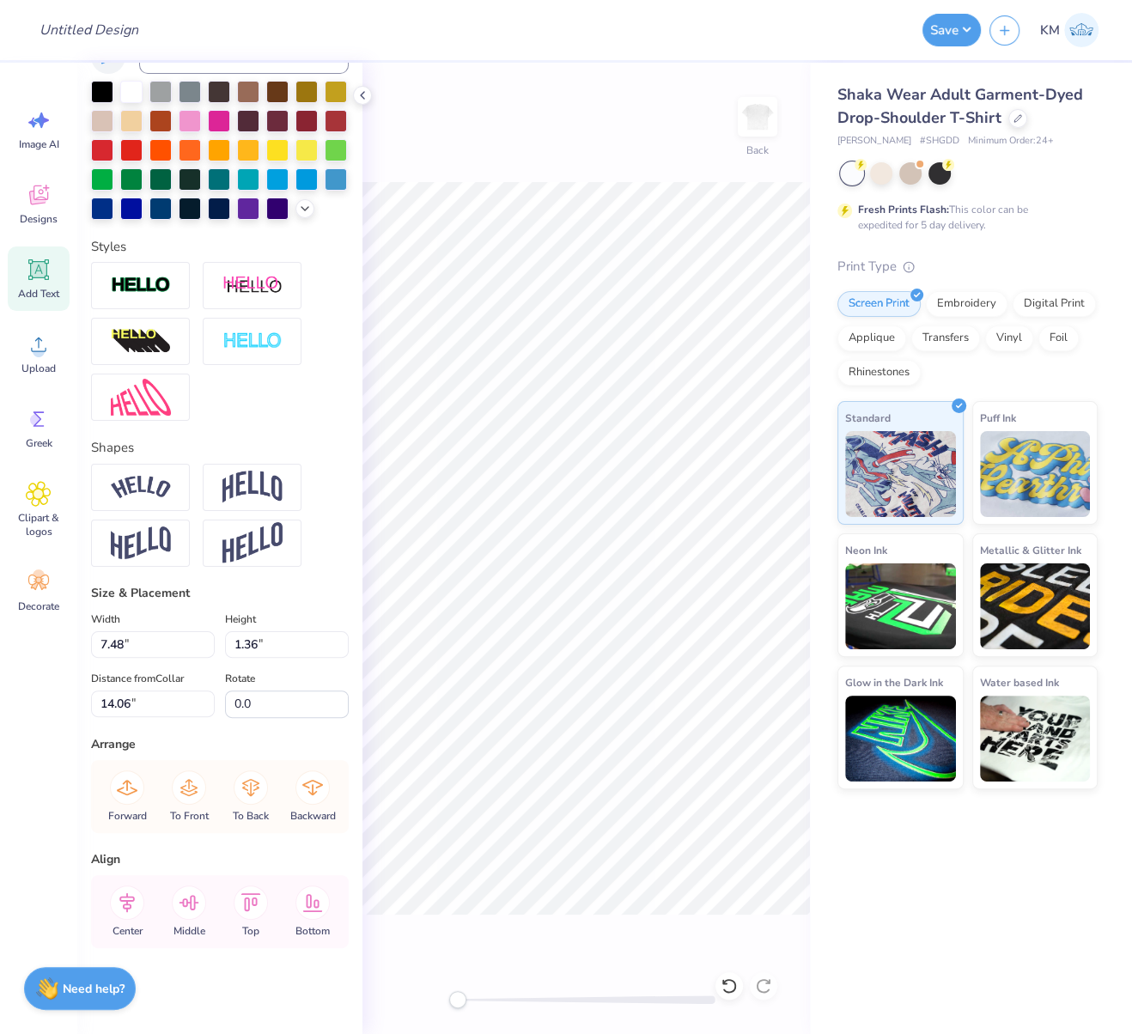
drag, startPoint x: 131, startPoint y: 930, endPoint x: 213, endPoint y: 884, distance: 94.2
click at [131, 920] on icon at bounding box center [127, 903] width 34 height 34
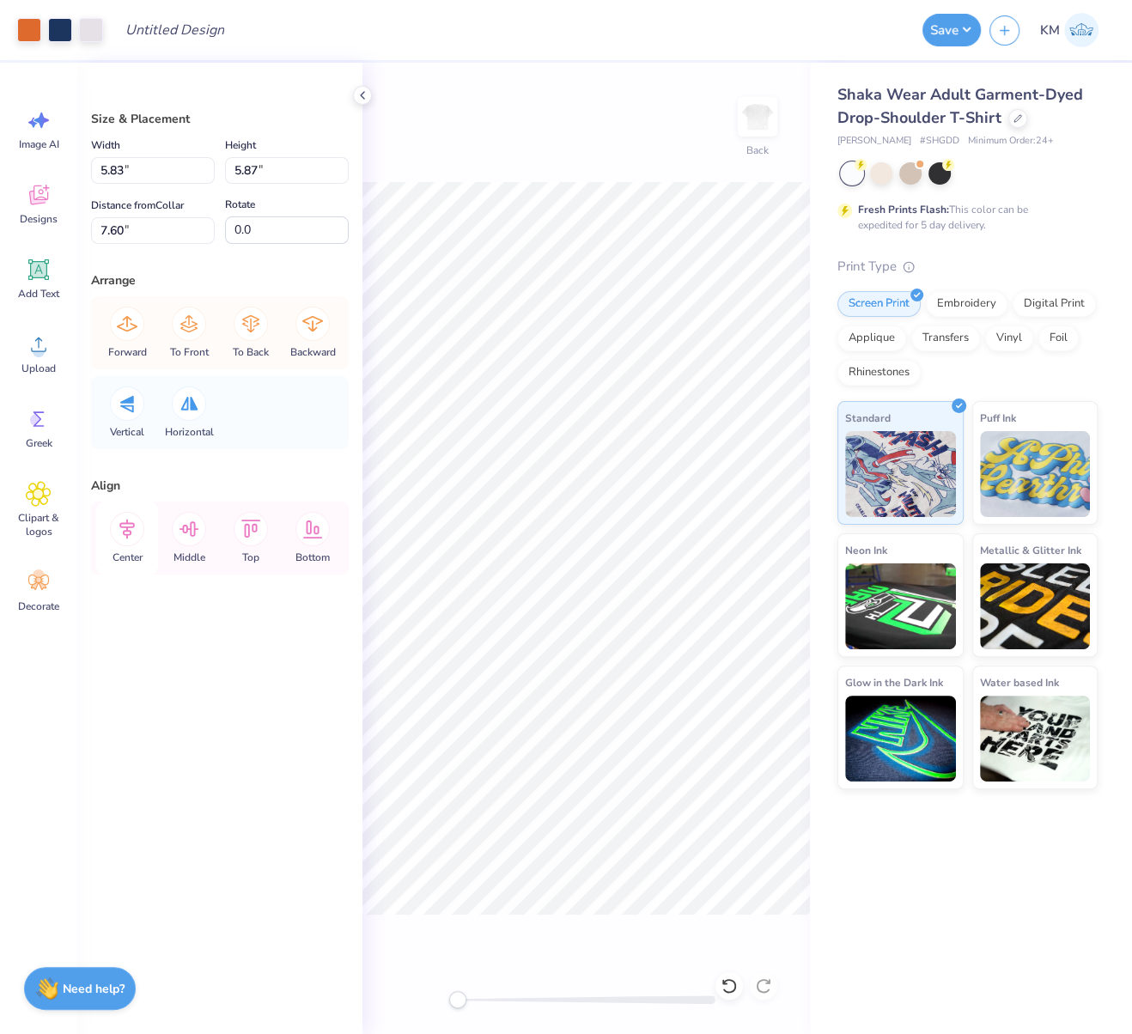
drag, startPoint x: 127, startPoint y: 522, endPoint x: 156, endPoint y: 539, distance: 33.9
click at [127, 522] on icon at bounding box center [126, 530] width 15 height 20
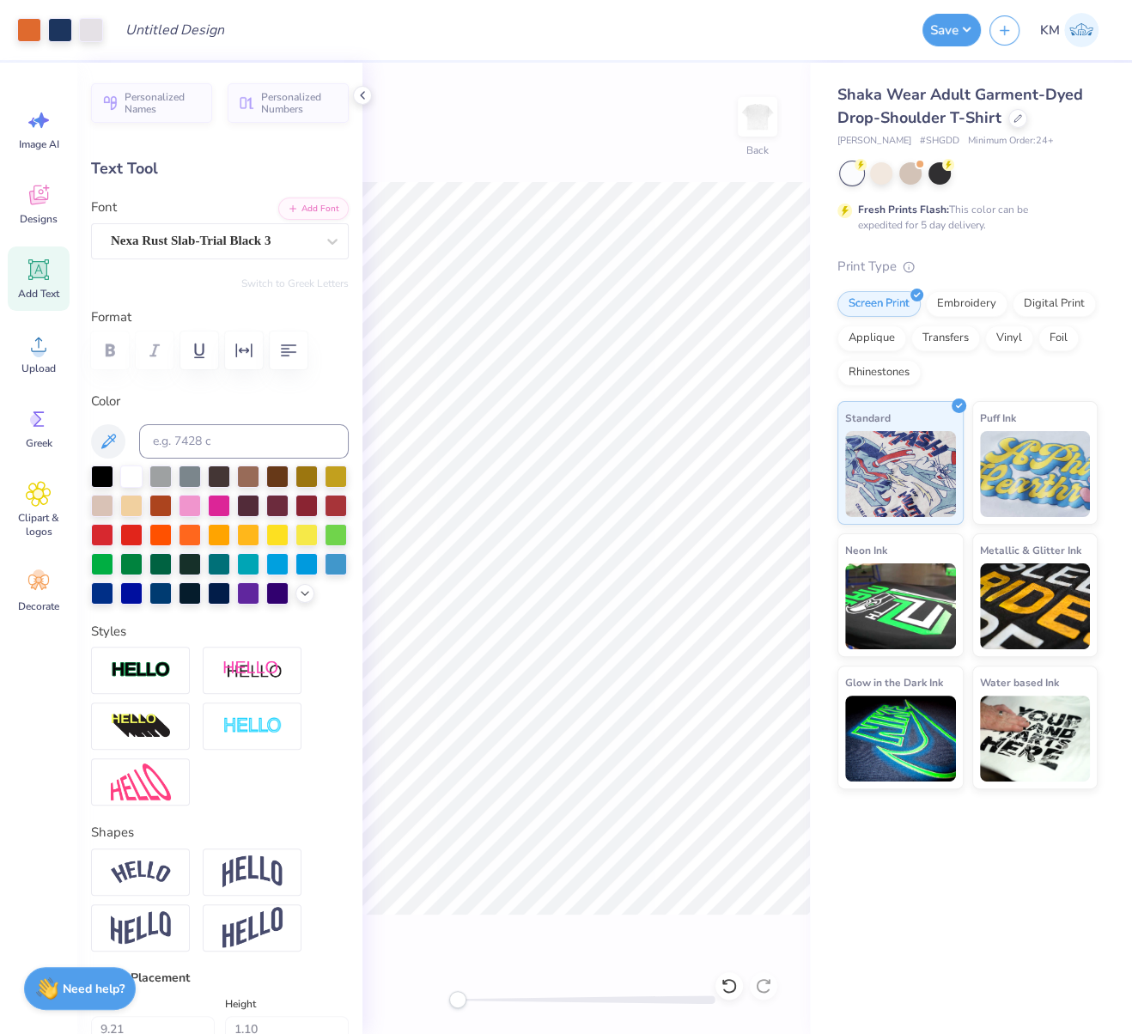
type input "5.58"
type textarea "a"
type textarea "BETA SIG"
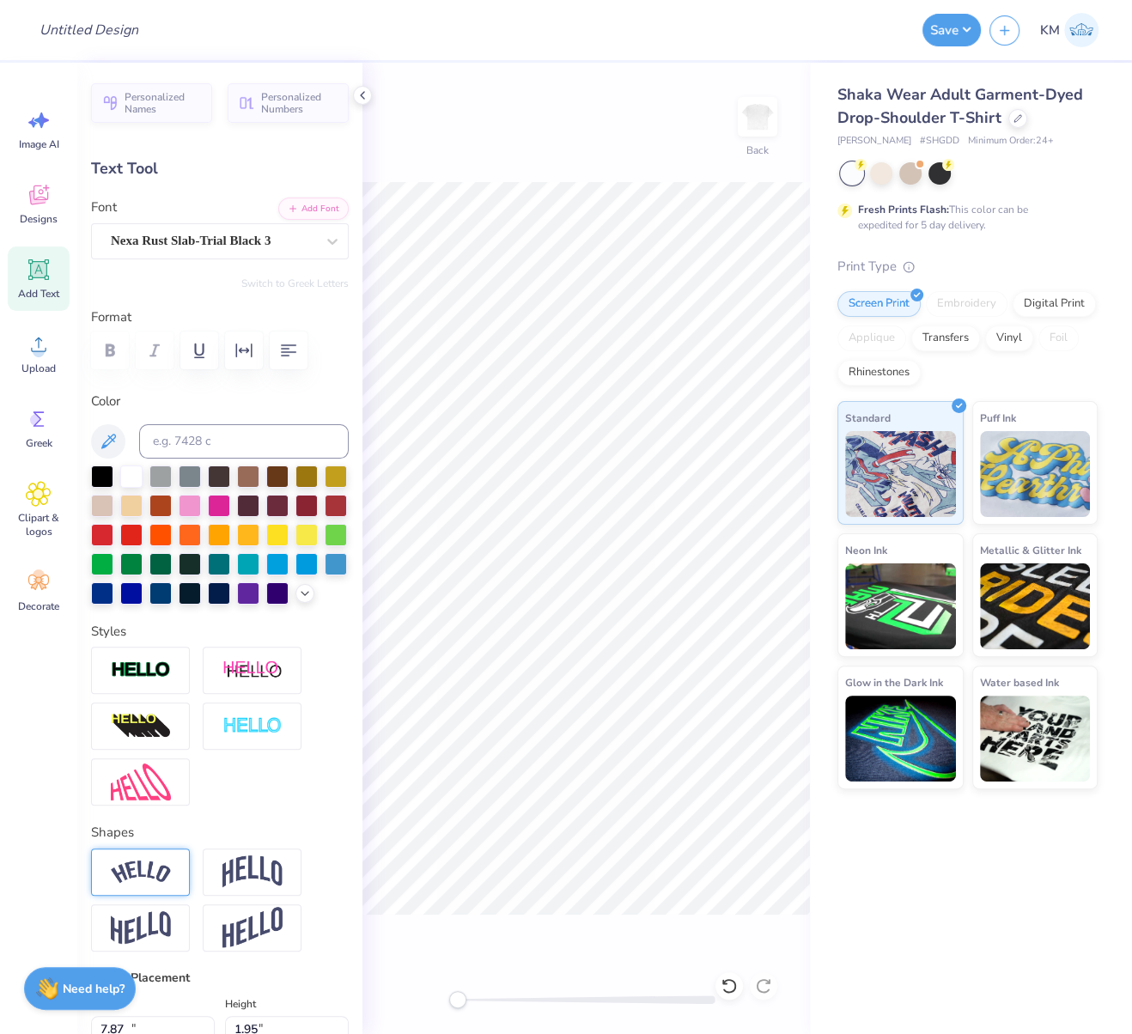
type input "13.89"
type input "1.95"
type input "4.73"
drag, startPoint x: 134, startPoint y: 913, endPoint x: 362, endPoint y: 709, distance: 306.0
click at [135, 896] on div at bounding box center [140, 872] width 99 height 47
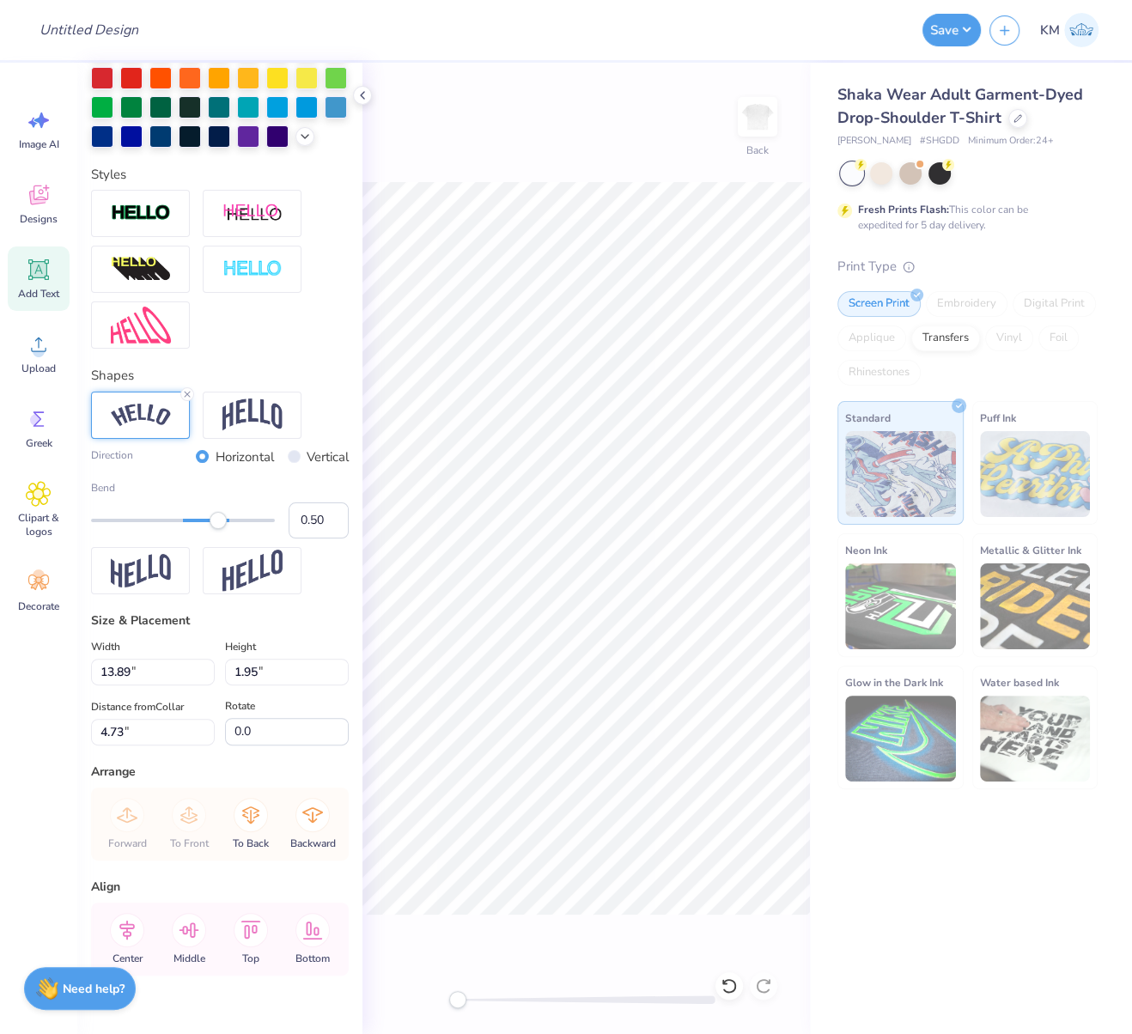
scroll to position [485, 0]
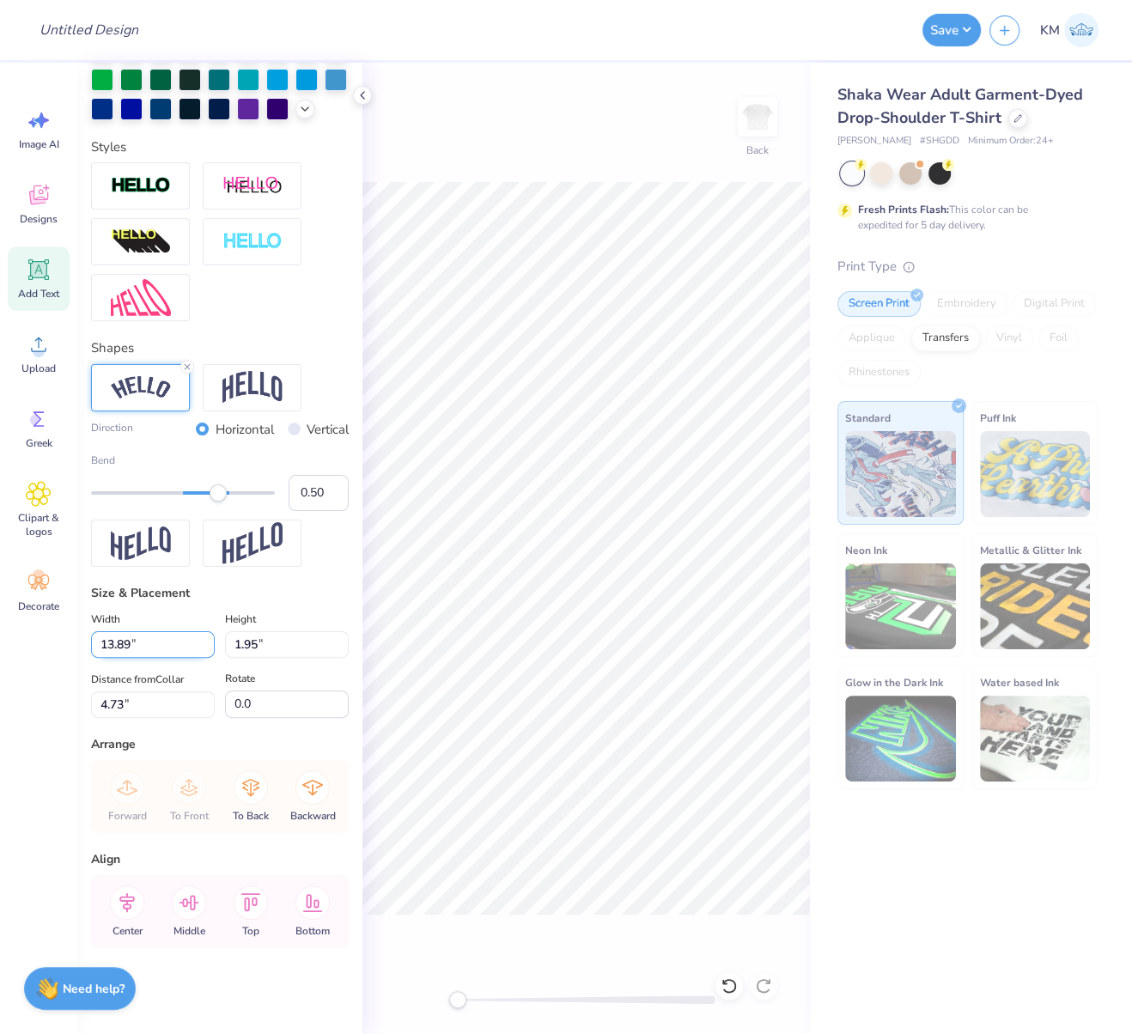
drag, startPoint x: 125, startPoint y: 670, endPoint x: 97, endPoint y: 672, distance: 28.4
click at [98, 658] on input "13.89" at bounding box center [153, 645] width 124 height 27
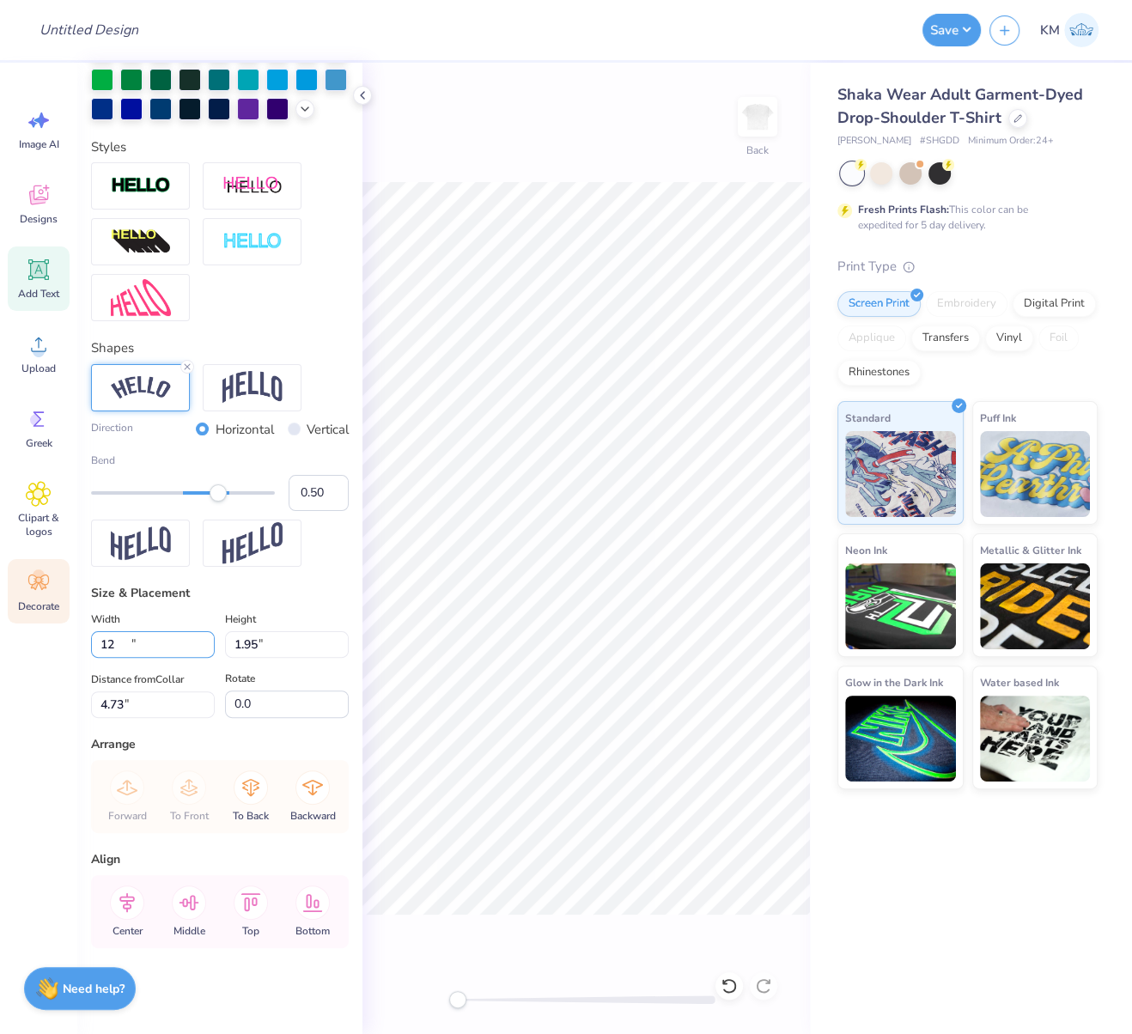
type input "14.10"
type input "3.37"
type input "5.14"
type input "12.00"
type input "2.86"
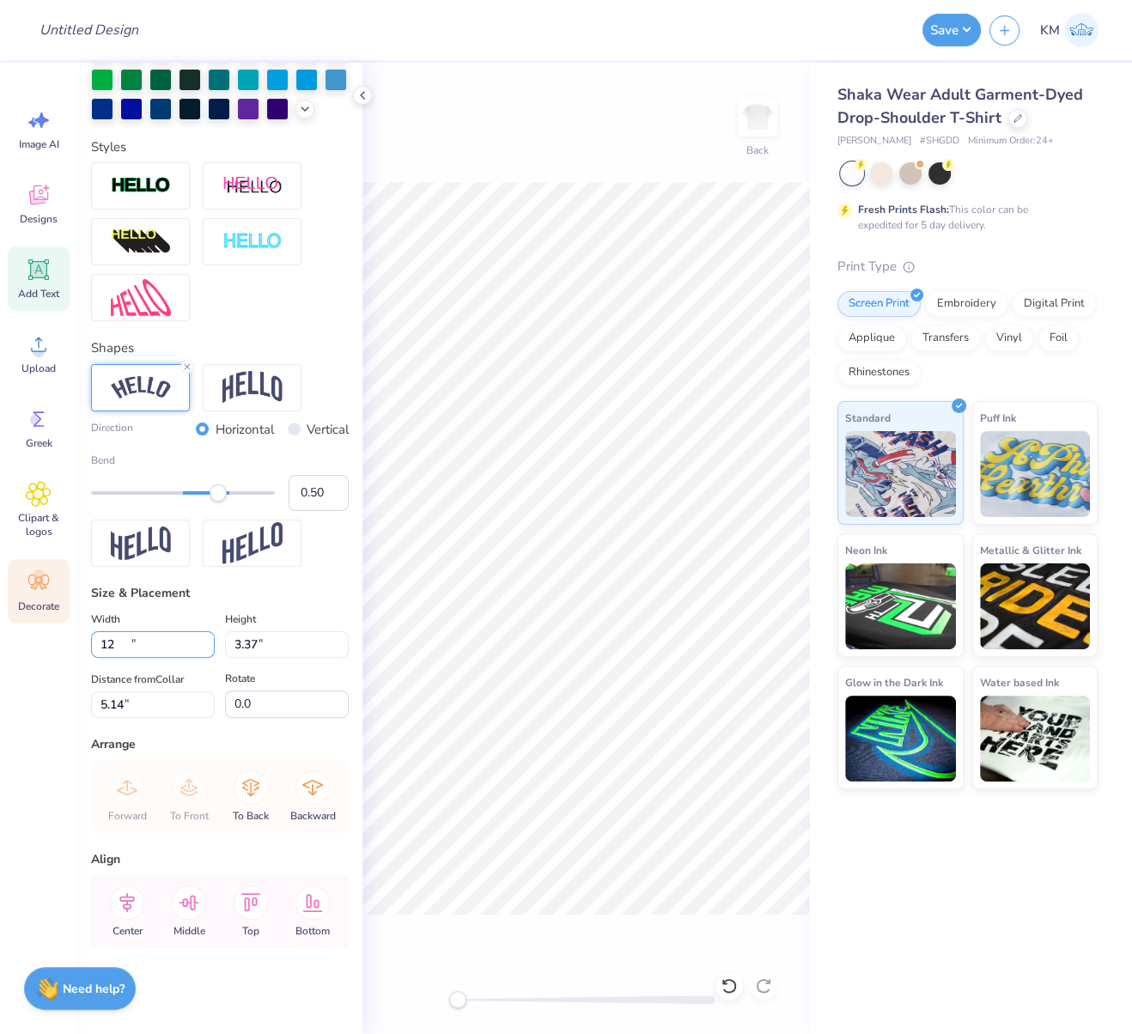
type input "5.39"
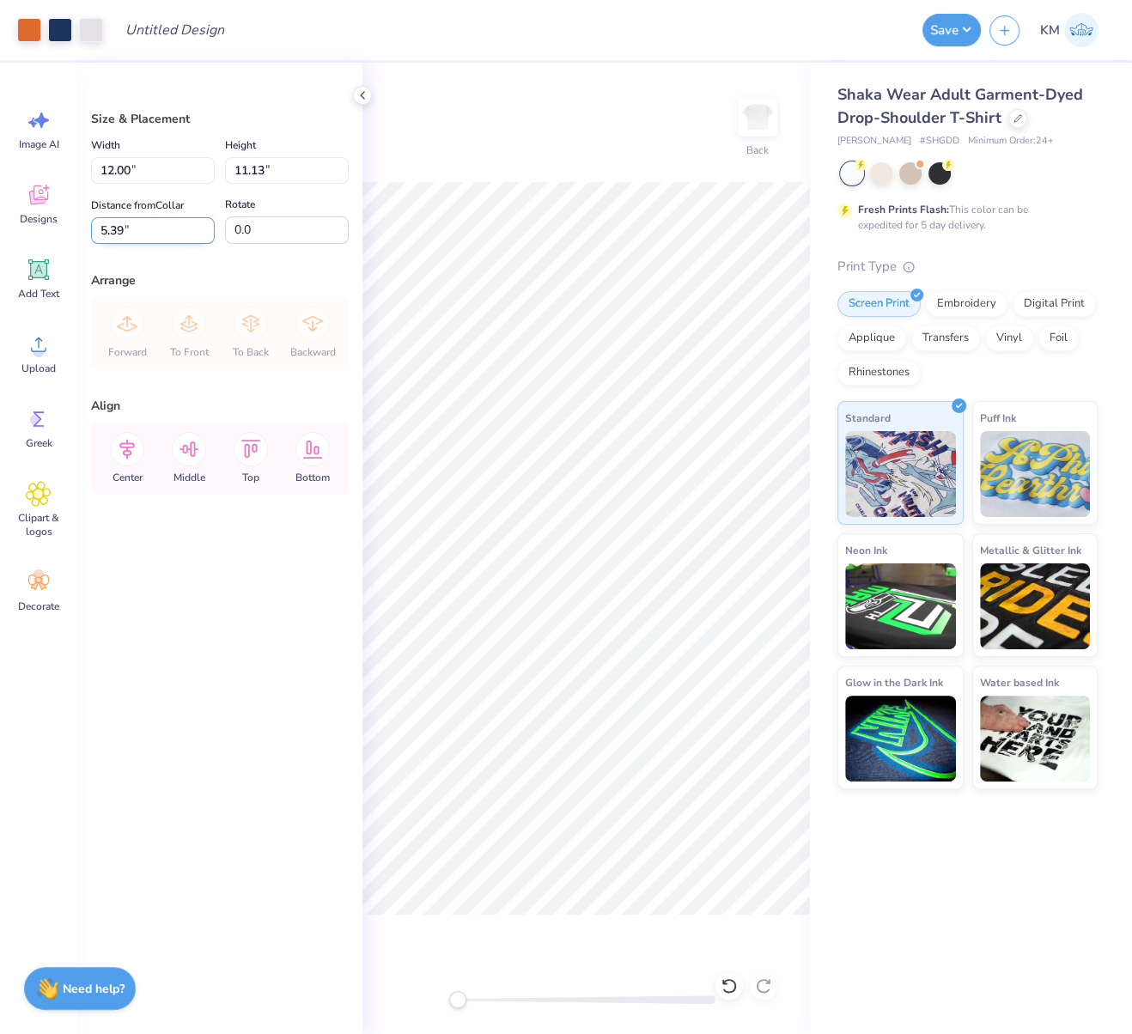
drag, startPoint x: 125, startPoint y: 225, endPoint x: 99, endPoint y: 242, distance: 31.7
click at [101, 229] on input "5.39" at bounding box center [153, 230] width 124 height 27
type input "3.00"
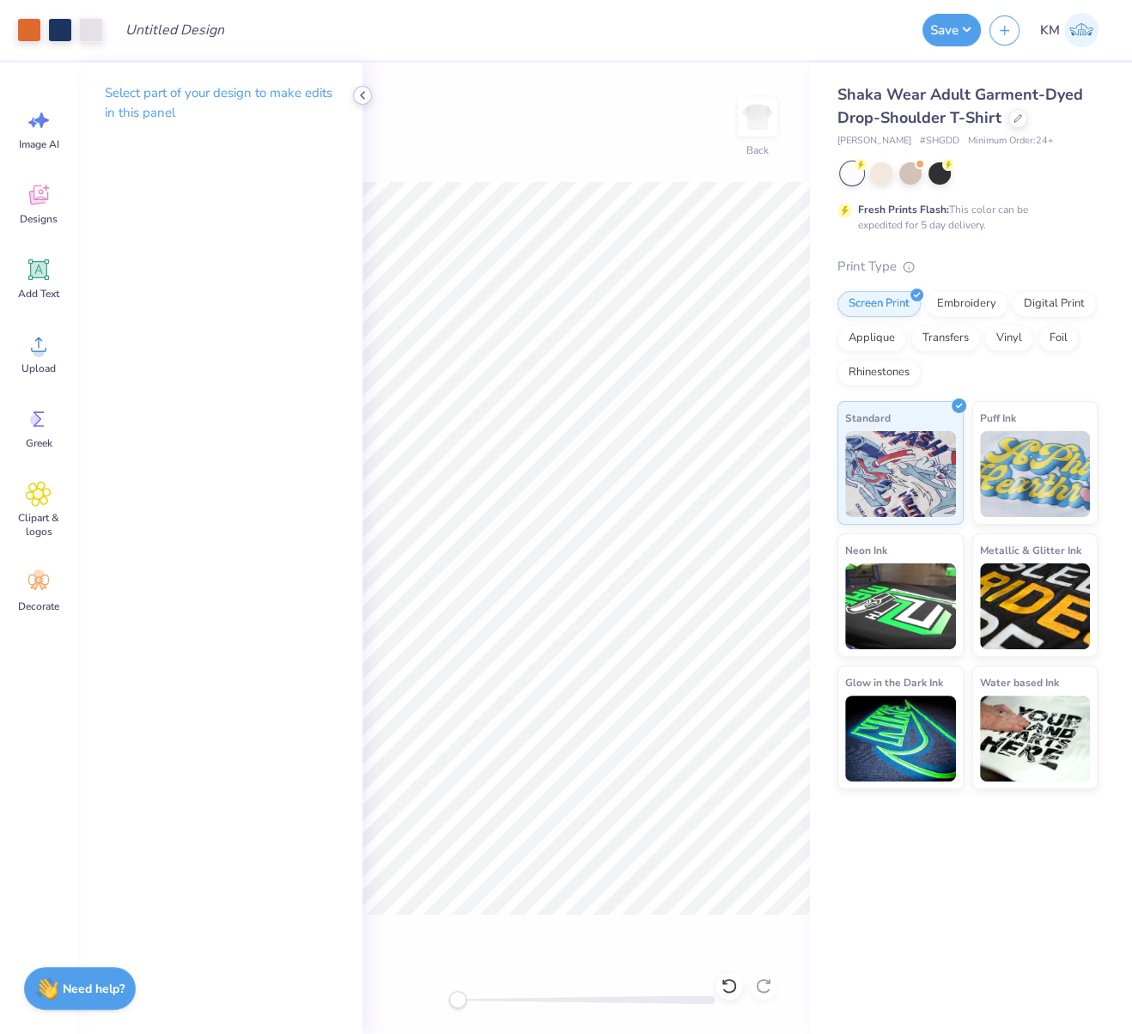
drag, startPoint x: 363, startPoint y: 91, endPoint x: 390, endPoint y: 125, distance: 43.5
click at [363, 92] on polyline at bounding box center [362, 95] width 3 height 7
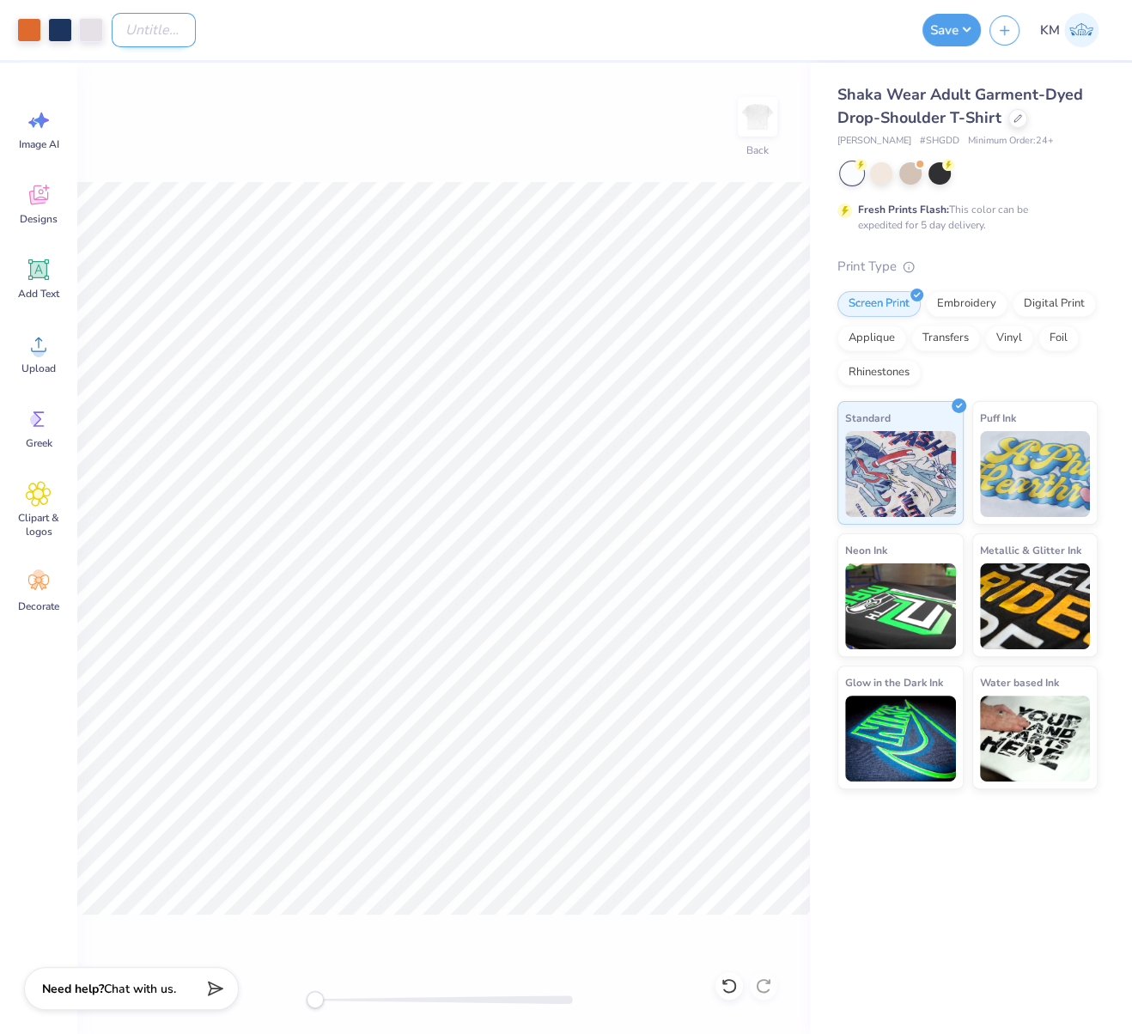
click at [151, 33] on input "Design Title" at bounding box center [154, 30] width 84 height 34
paste input "FPS240588"
type input "FPS240588"
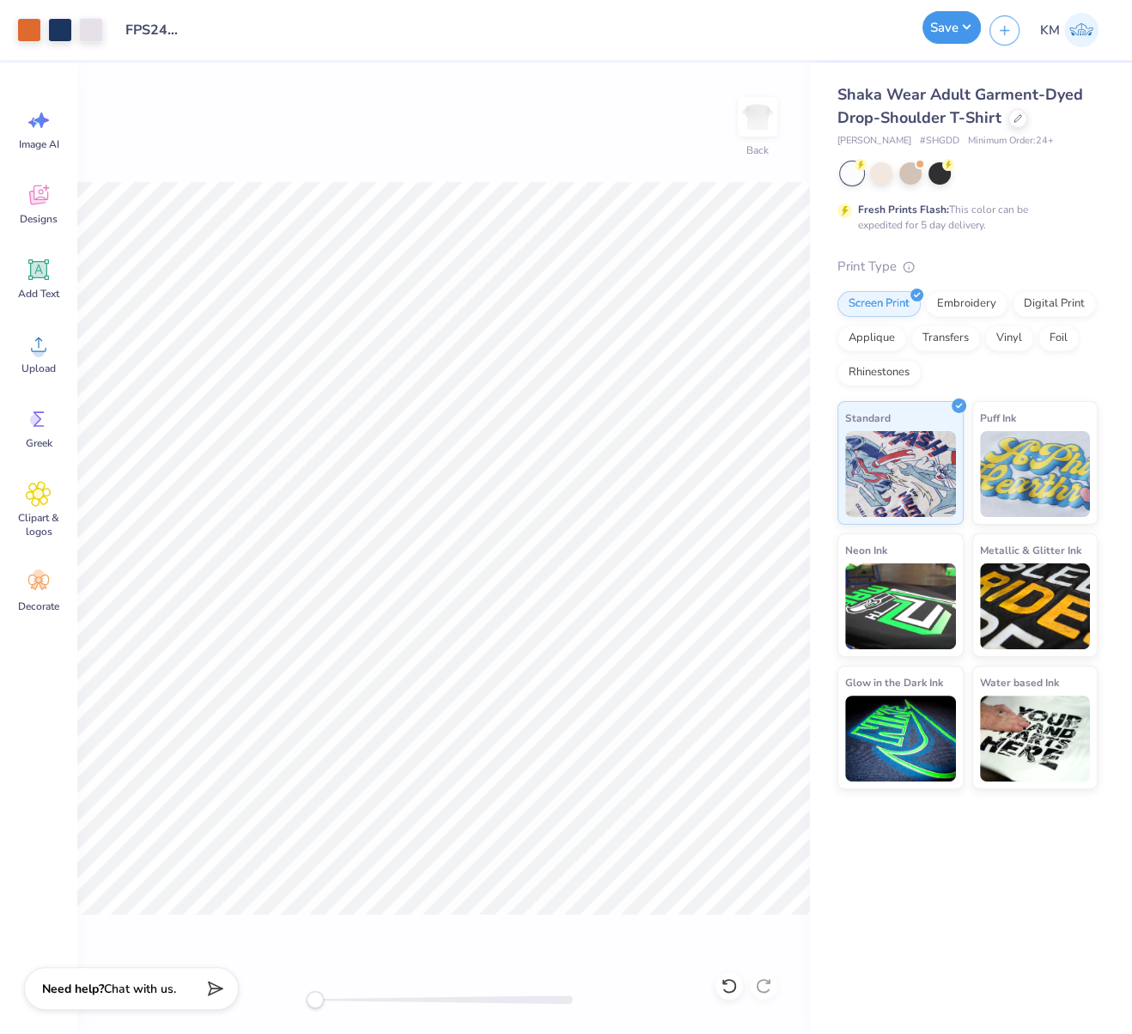
click at [960, 26] on button "Save" at bounding box center [952, 27] width 58 height 33
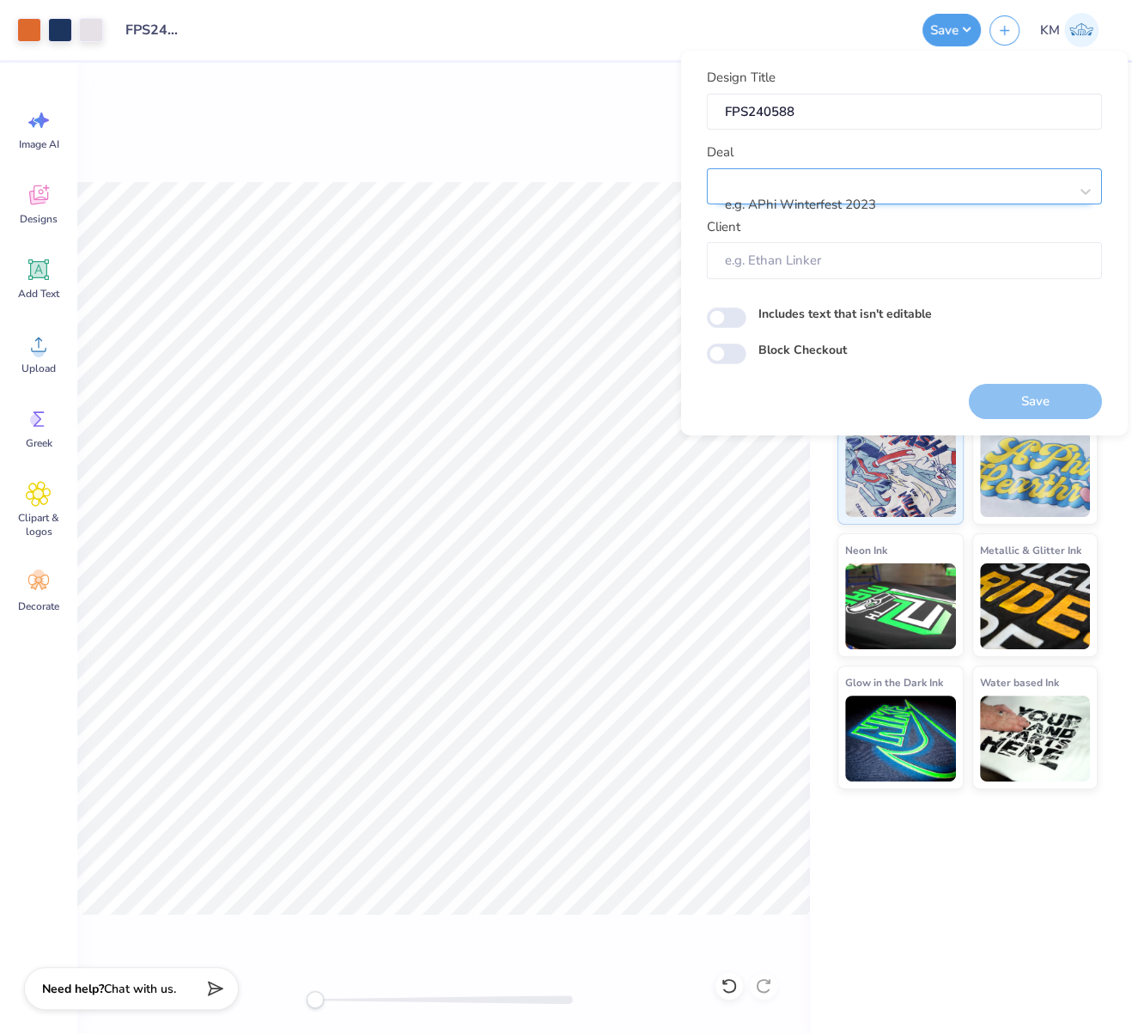
click at [816, 183] on div at bounding box center [898, 181] width 342 height 23
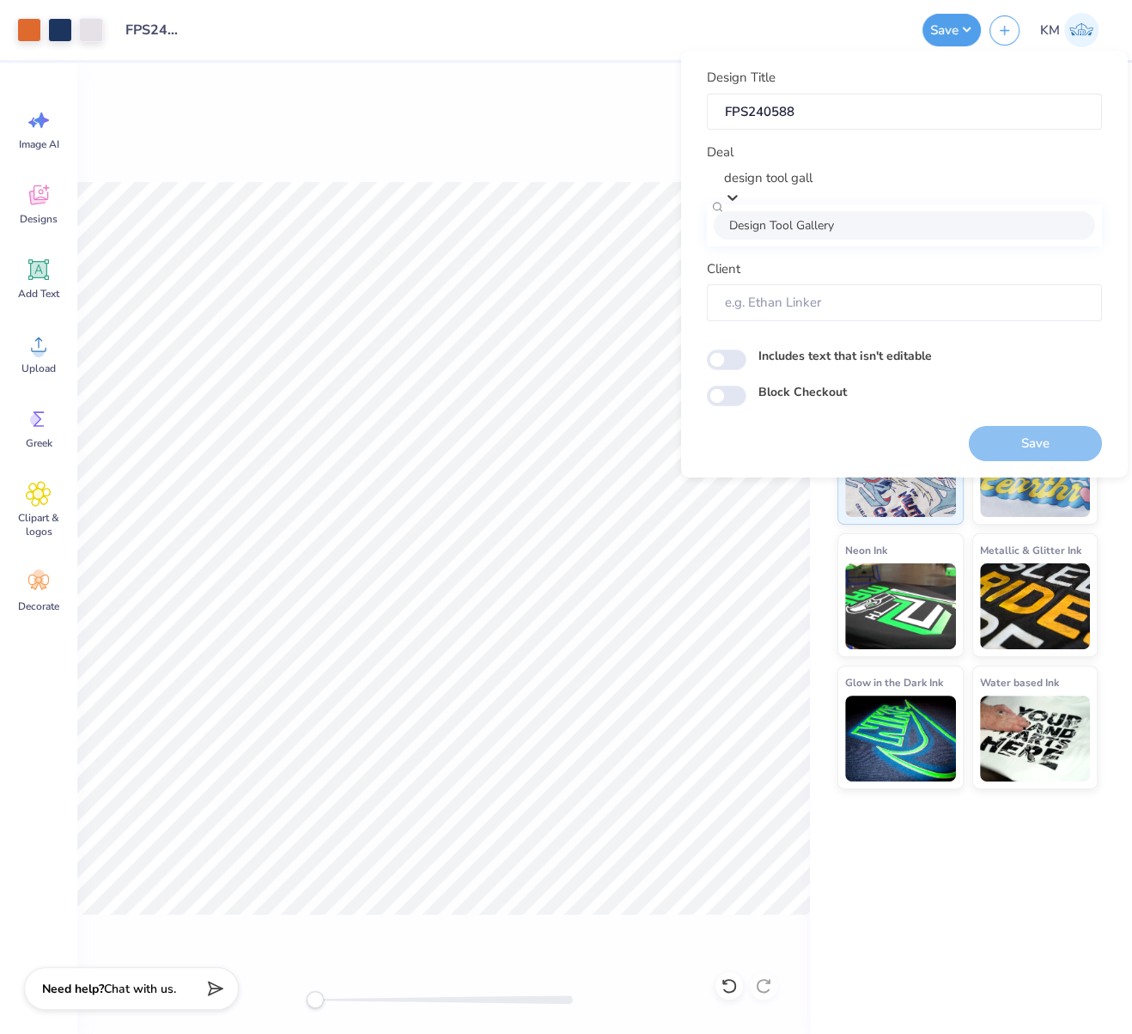
click at [839, 226] on div "Design Tool Gallery" at bounding box center [904, 225] width 381 height 28
type input "design tool gall"
type input "Design Tool Gallery User"
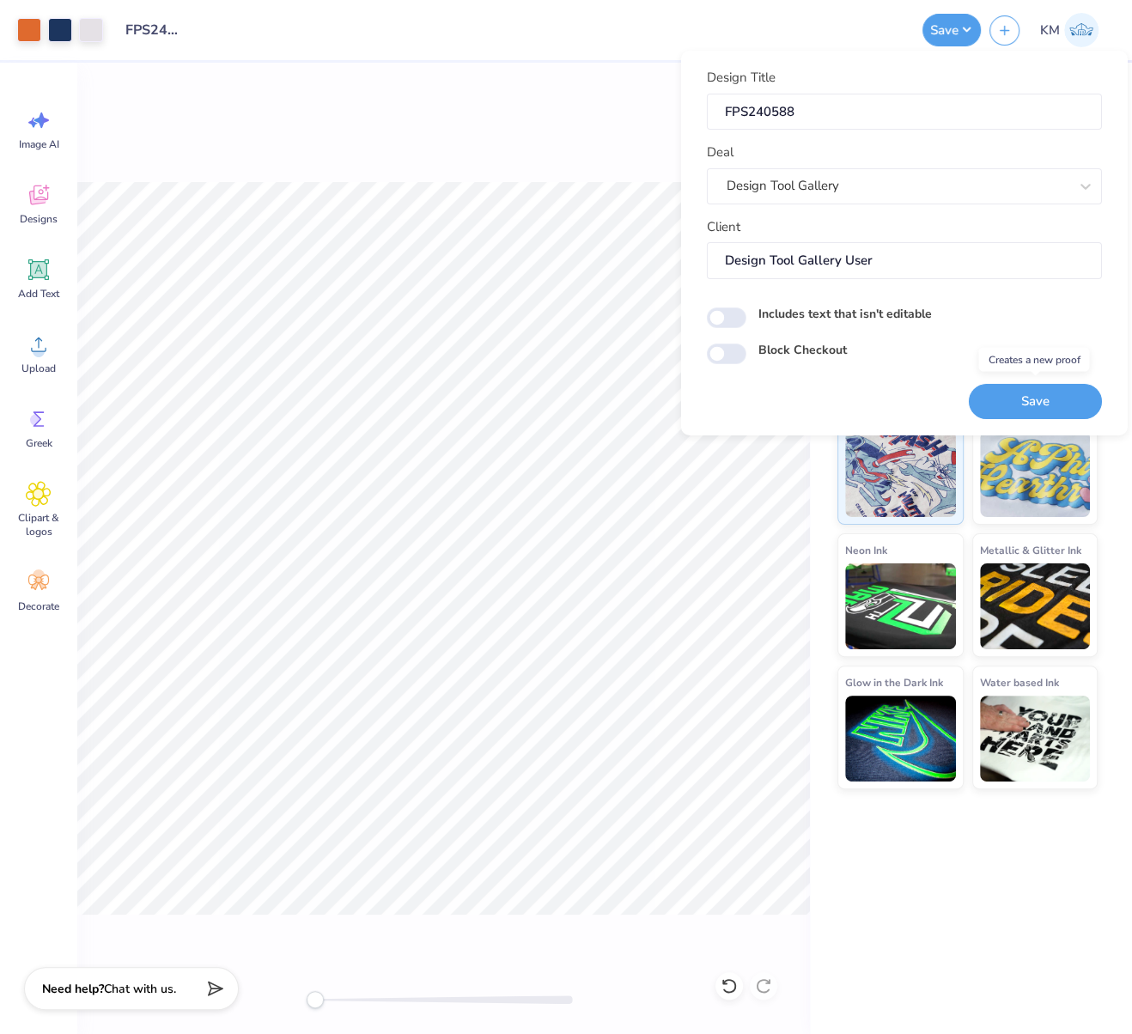
click at [1047, 406] on button "Save" at bounding box center [1035, 400] width 133 height 35
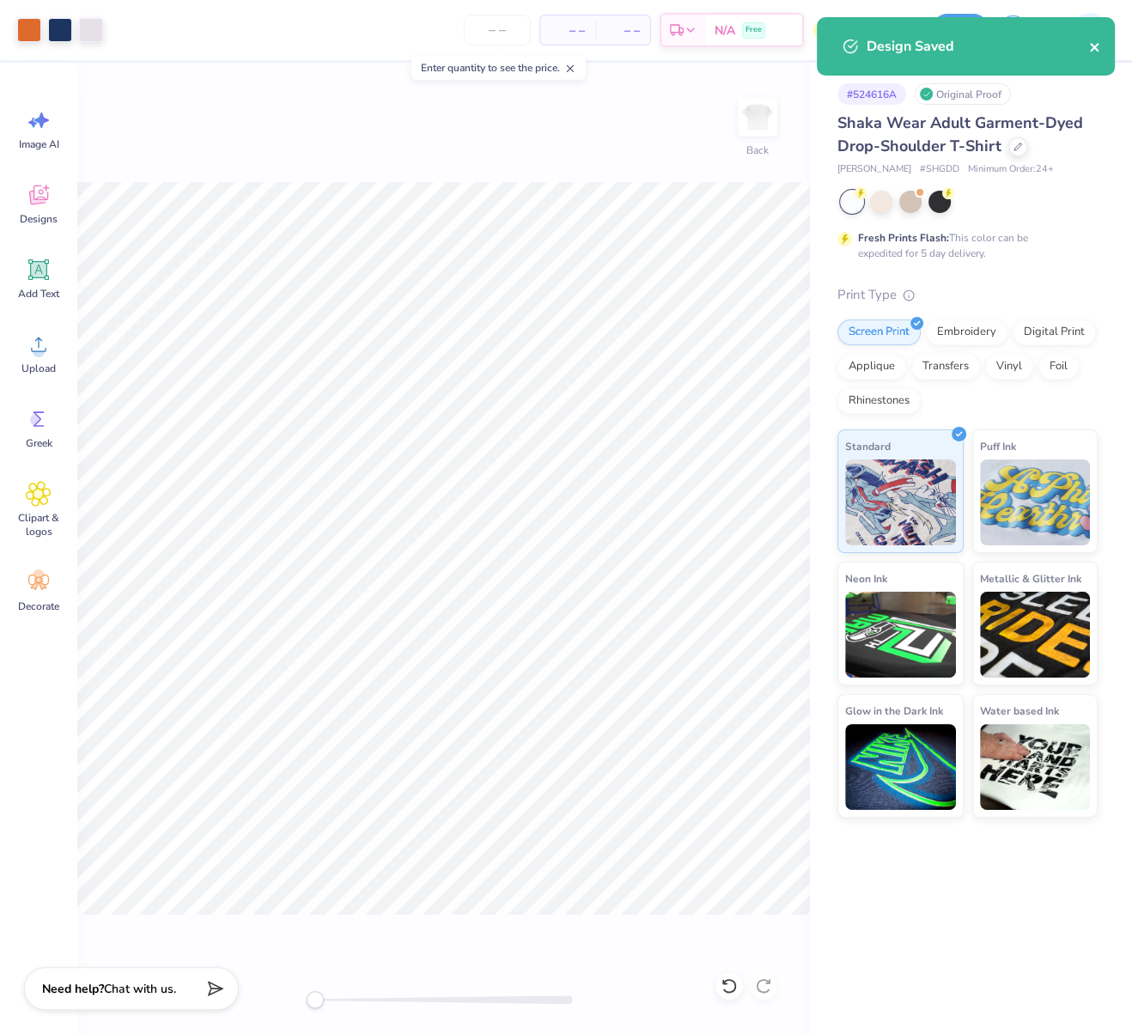
click at [1097, 50] on icon "close" at bounding box center [1095, 47] width 12 height 14
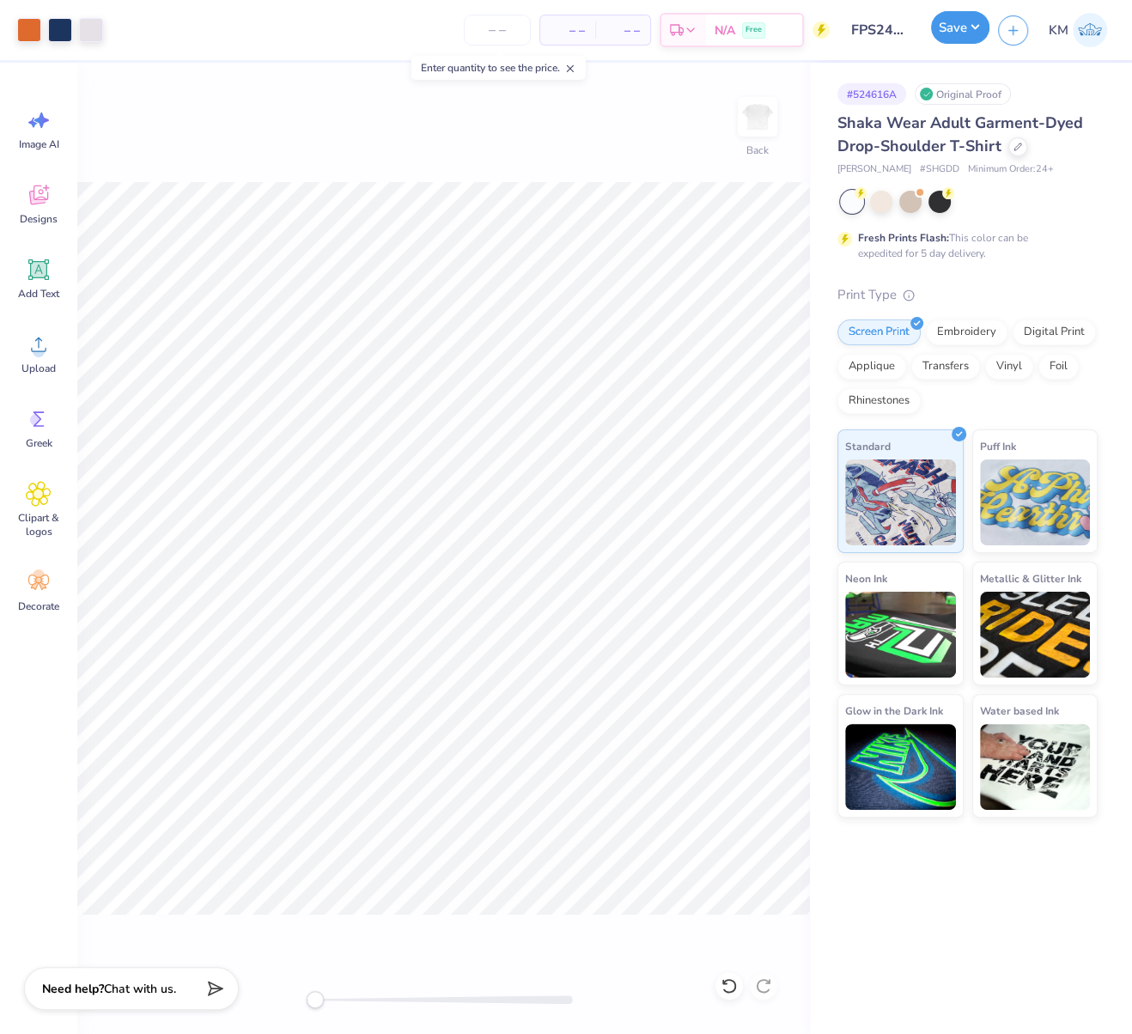
click at [978, 27] on button "Save" at bounding box center [960, 27] width 58 height 33
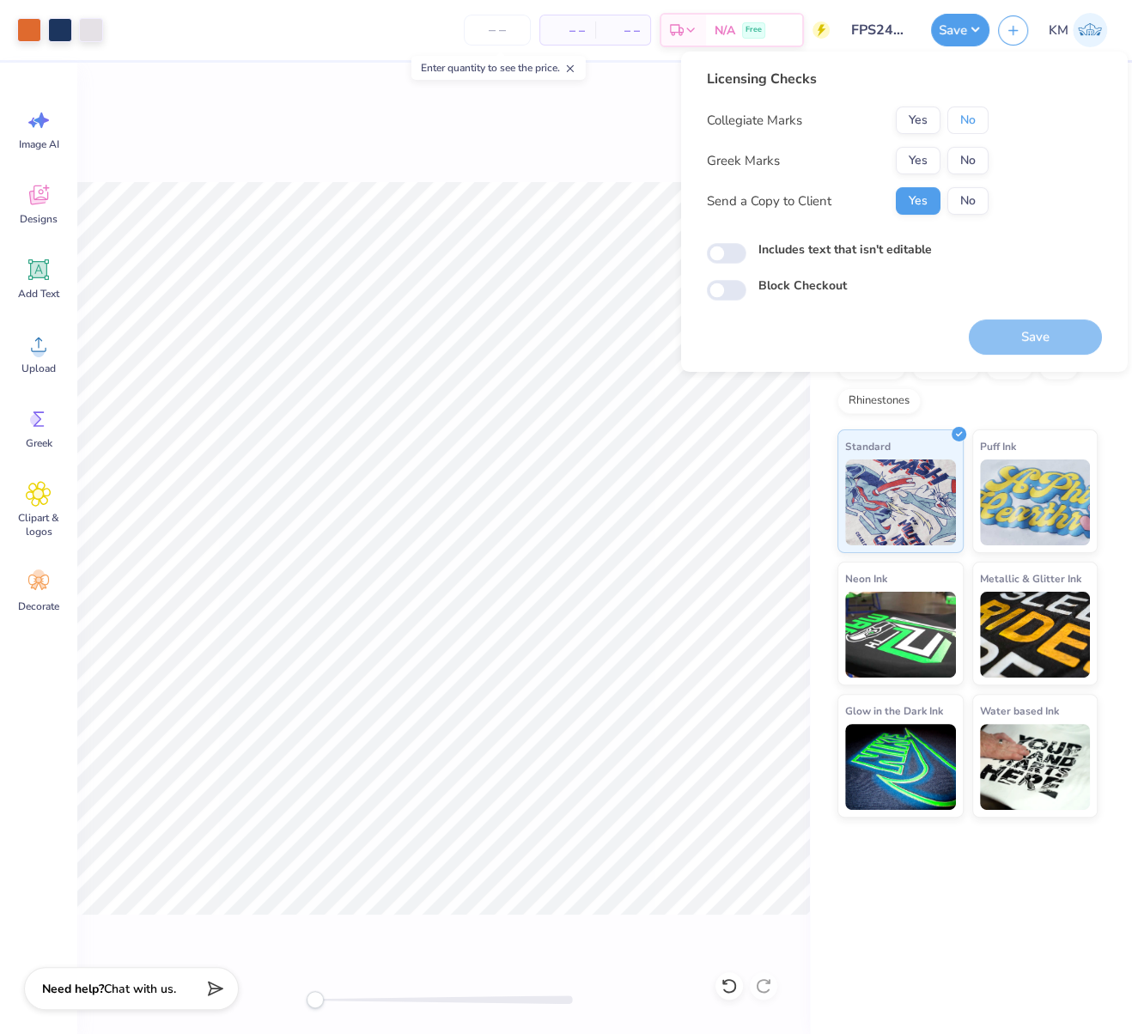
drag, startPoint x: 969, startPoint y: 121, endPoint x: 934, endPoint y: 143, distance: 41.3
click at [969, 121] on button "No" at bounding box center [968, 120] width 41 height 27
click at [918, 154] on button "Yes" at bounding box center [918, 160] width 45 height 27
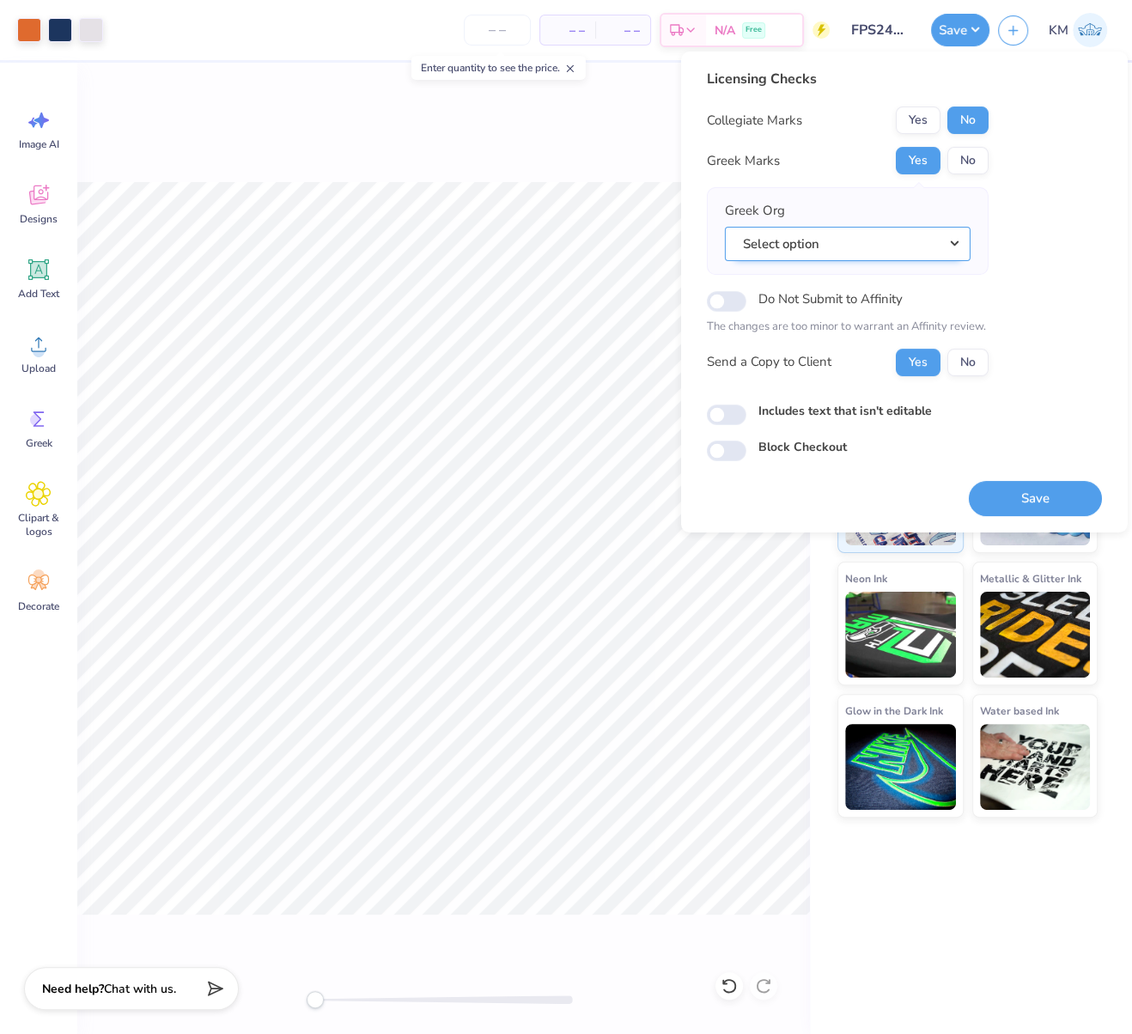
click at [876, 242] on button "Select option" at bounding box center [848, 244] width 246 height 35
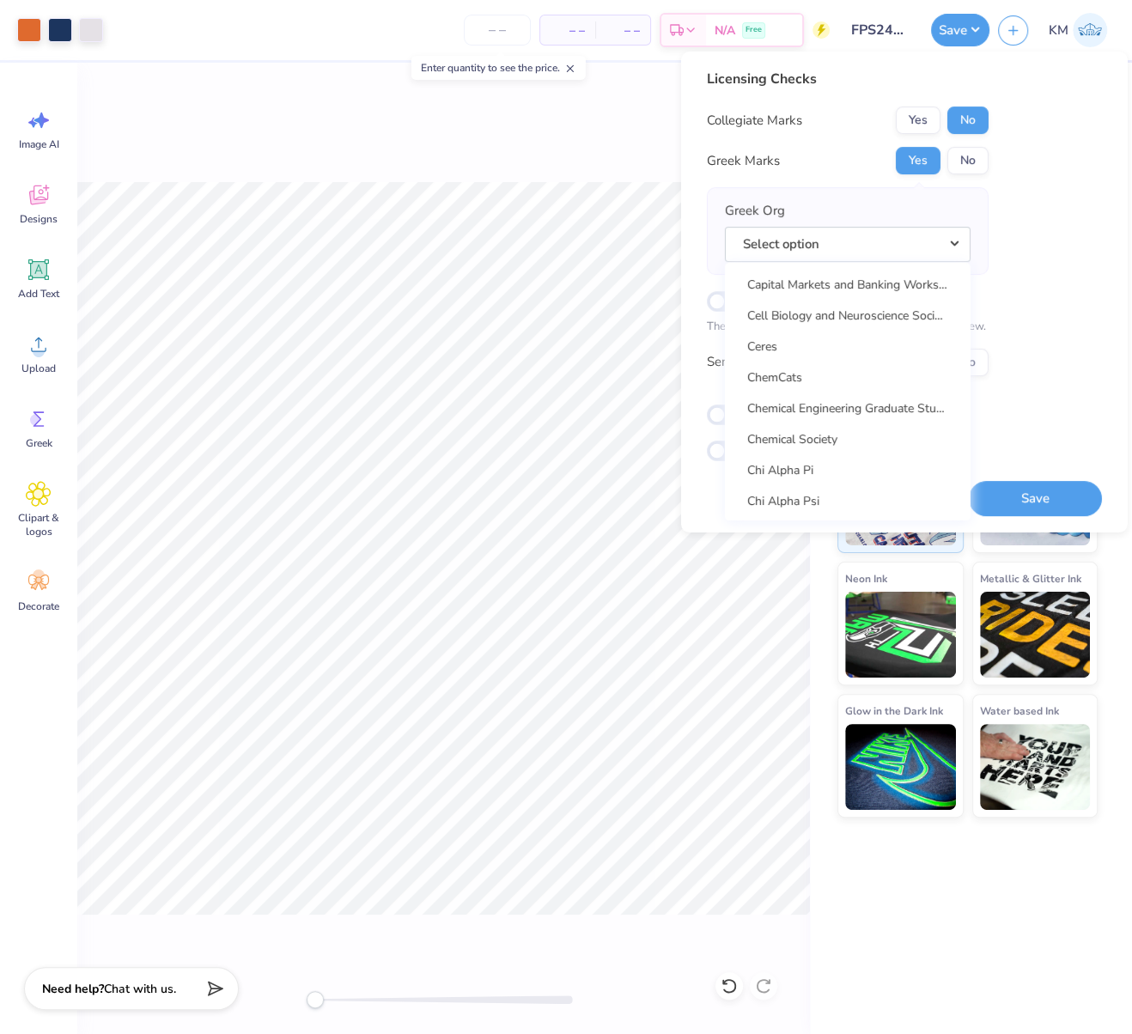
scroll to position [2414, 0]
click at [828, 304] on link "Beta Sigma Psi" at bounding box center [848, 312] width 232 height 28
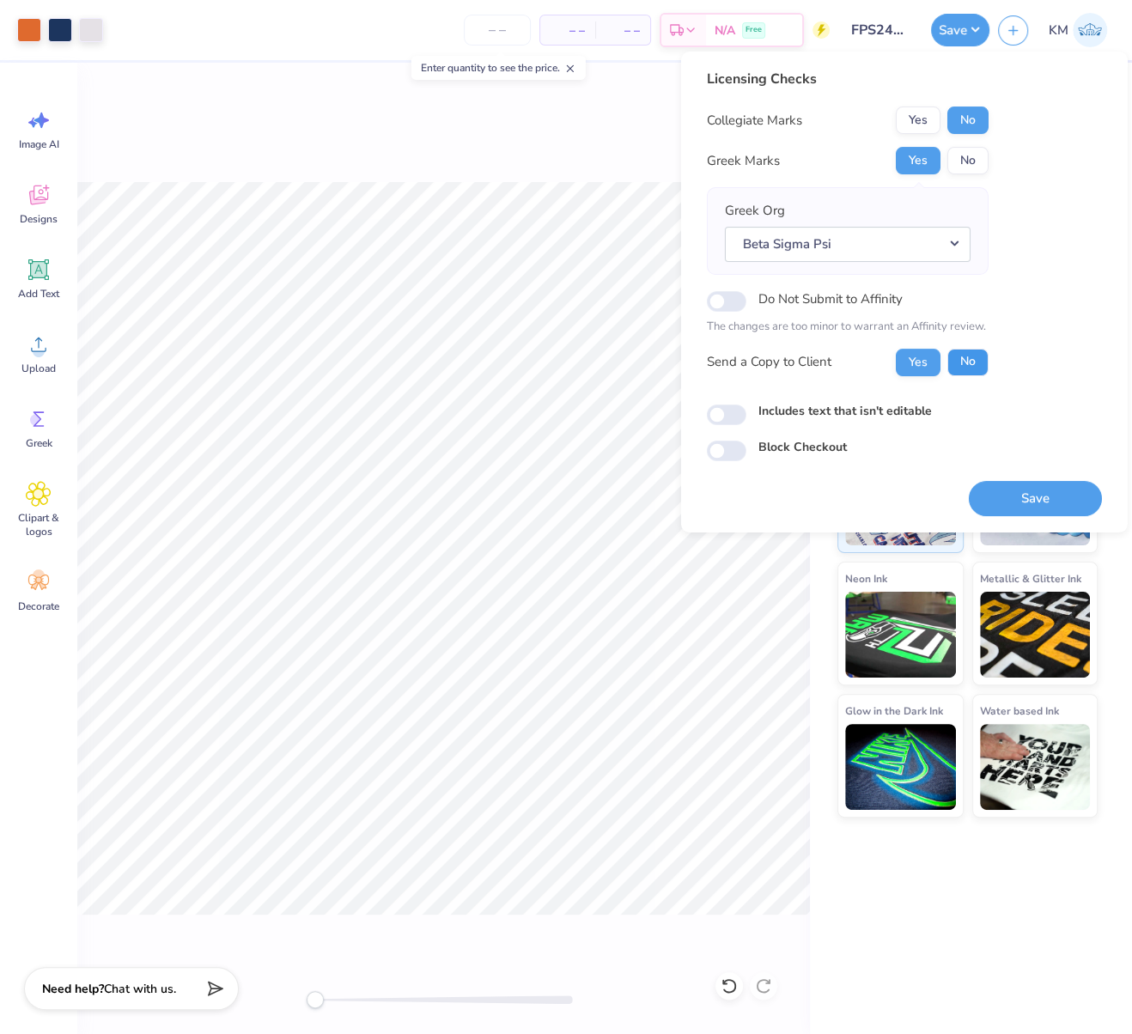
click at [973, 363] on button "No" at bounding box center [968, 362] width 41 height 27
click at [960, 239] on button "Beta Sigma Psi" at bounding box center [848, 244] width 246 height 35
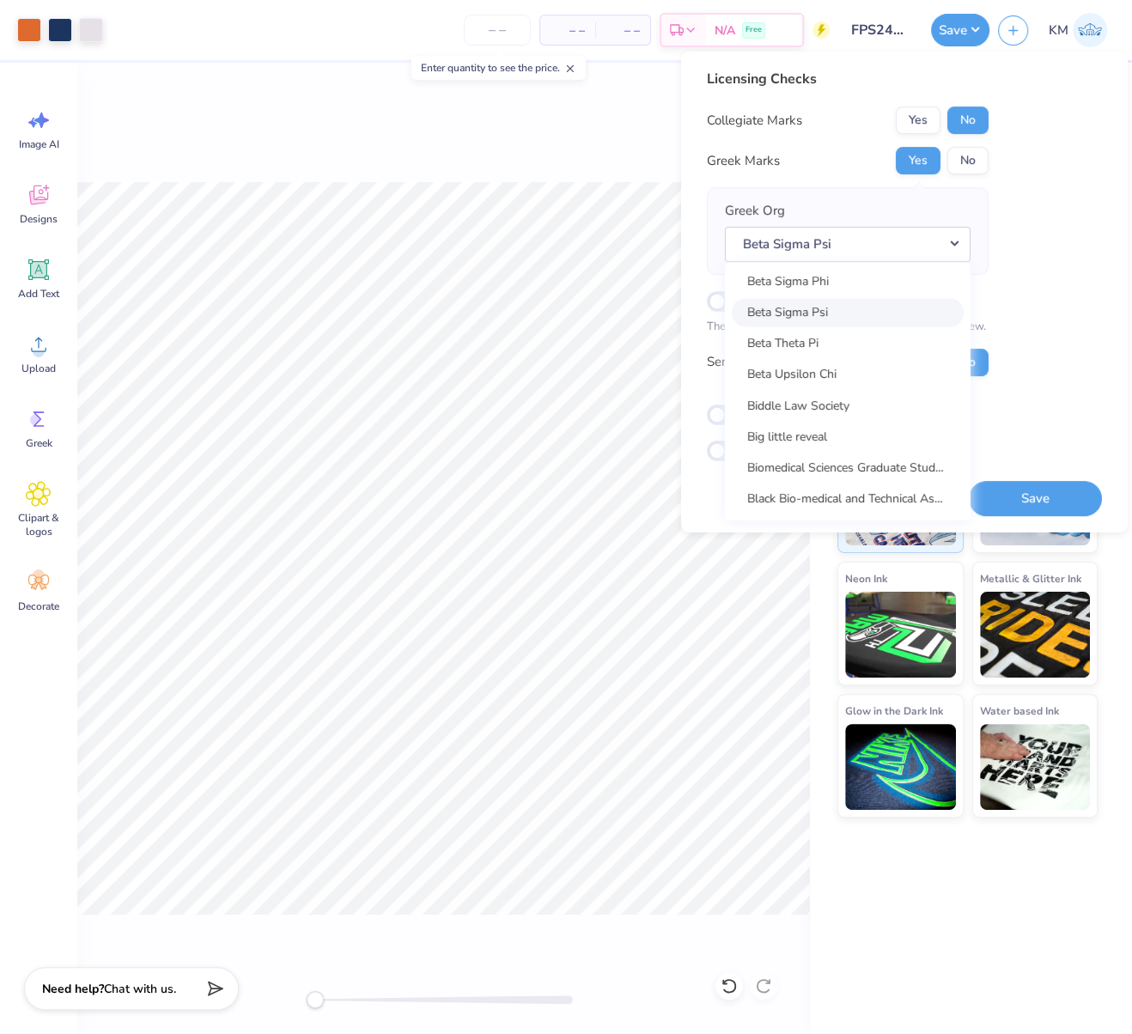
click at [817, 310] on link "Beta Sigma Psi" at bounding box center [848, 312] width 232 height 28
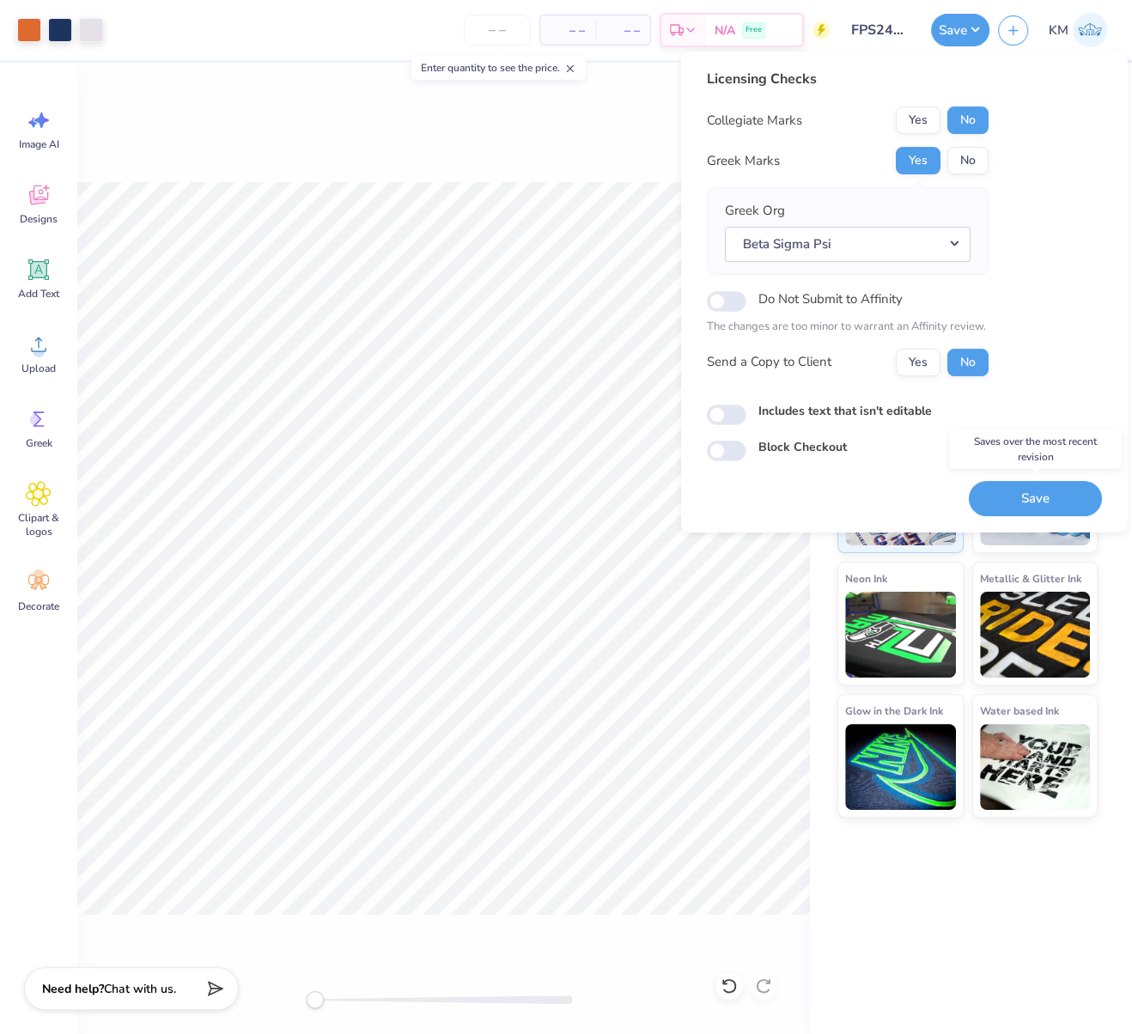
drag, startPoint x: 1020, startPoint y: 497, endPoint x: 1020, endPoint y: 521, distance: 23.2
click at [1020, 498] on button "Save" at bounding box center [1035, 498] width 133 height 35
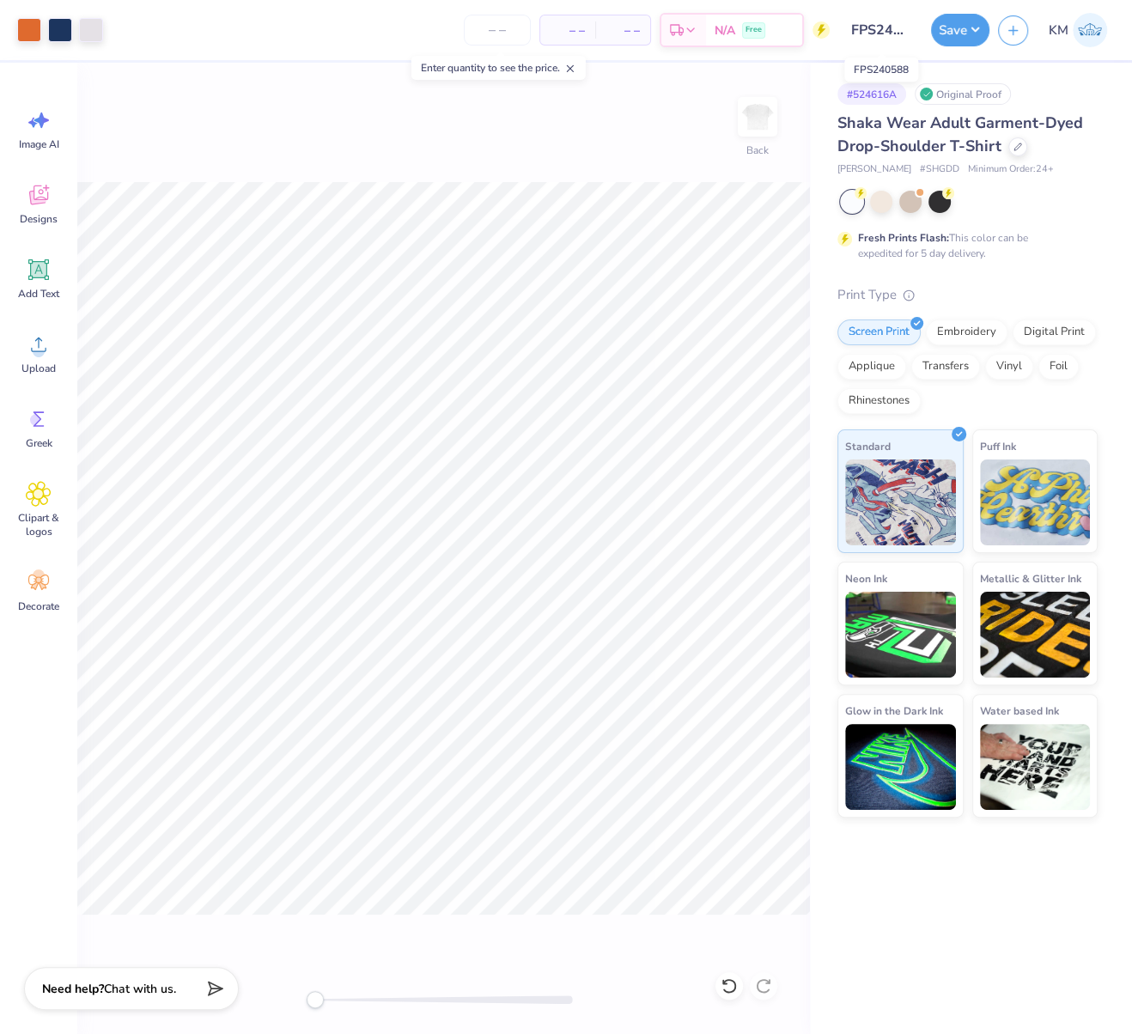
scroll to position [0, 16]
drag, startPoint x: 853, startPoint y: 31, endPoint x: 914, endPoint y: 31, distance: 61.0
click at [913, 31] on input "FPS240588" at bounding box center [881, 30] width 84 height 34
